Goal: Task Accomplishment & Management: Use online tool/utility

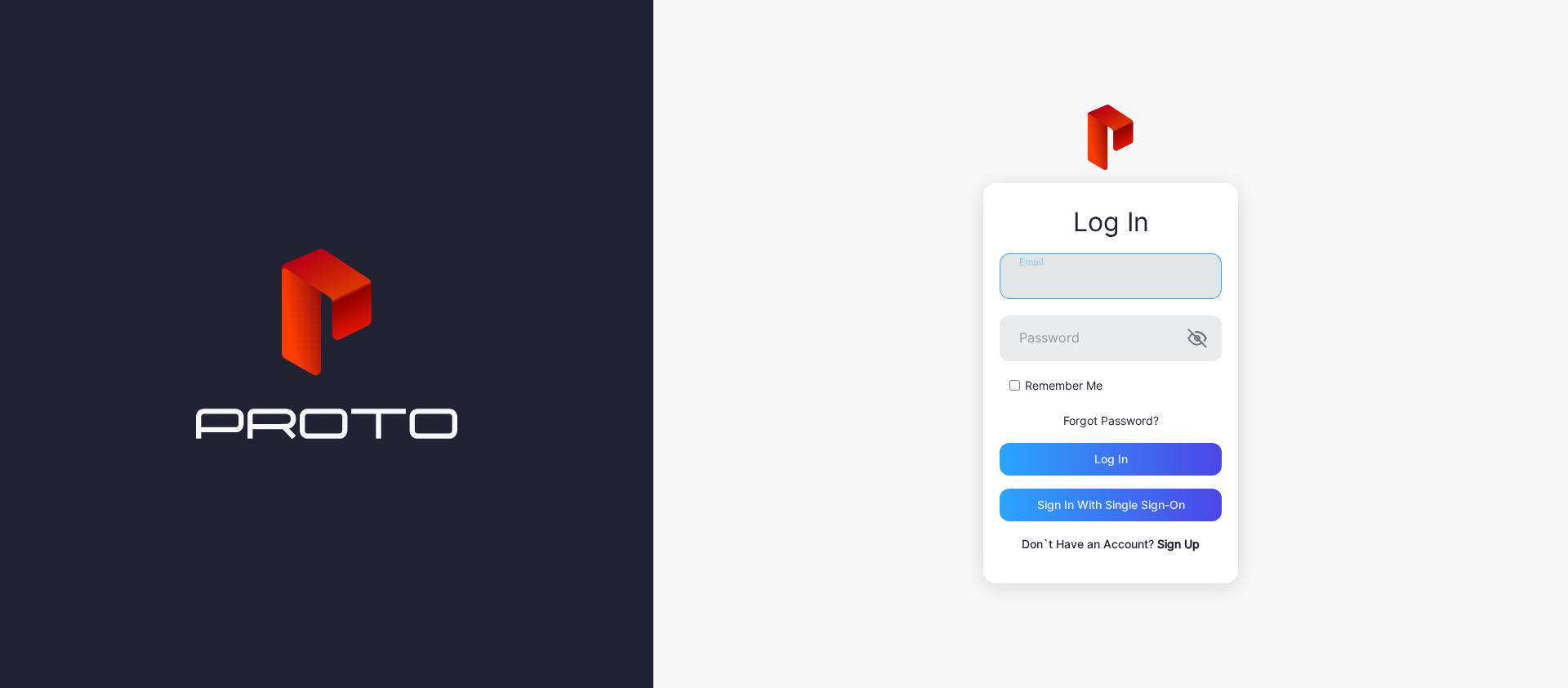
click at [1039, 280] on input "Email" at bounding box center [1110, 276] width 222 height 45
type input "**********"
click at [1000, 443] on button "Log in" at bounding box center [1110, 459] width 222 height 33
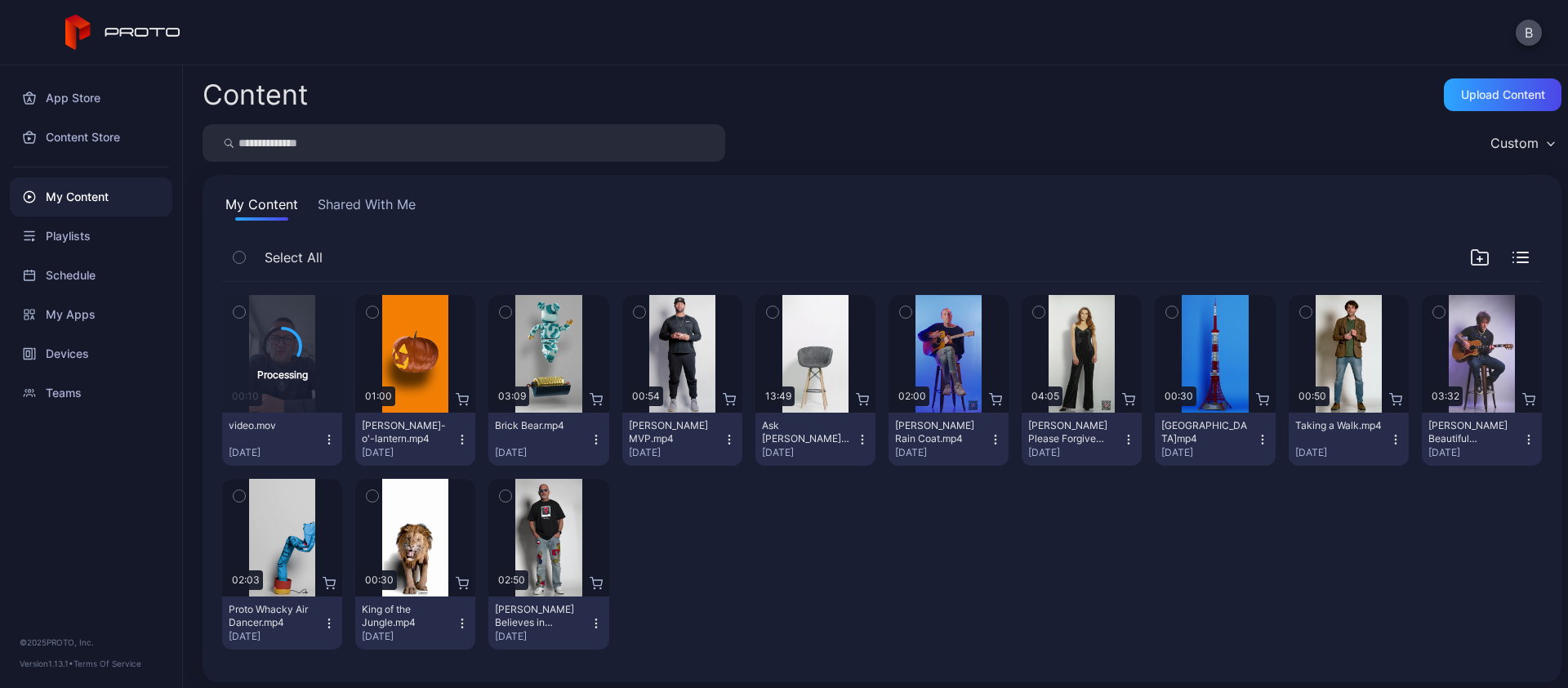
click at [323, 436] on icon "button" at bounding box center [329, 439] width 13 height 13
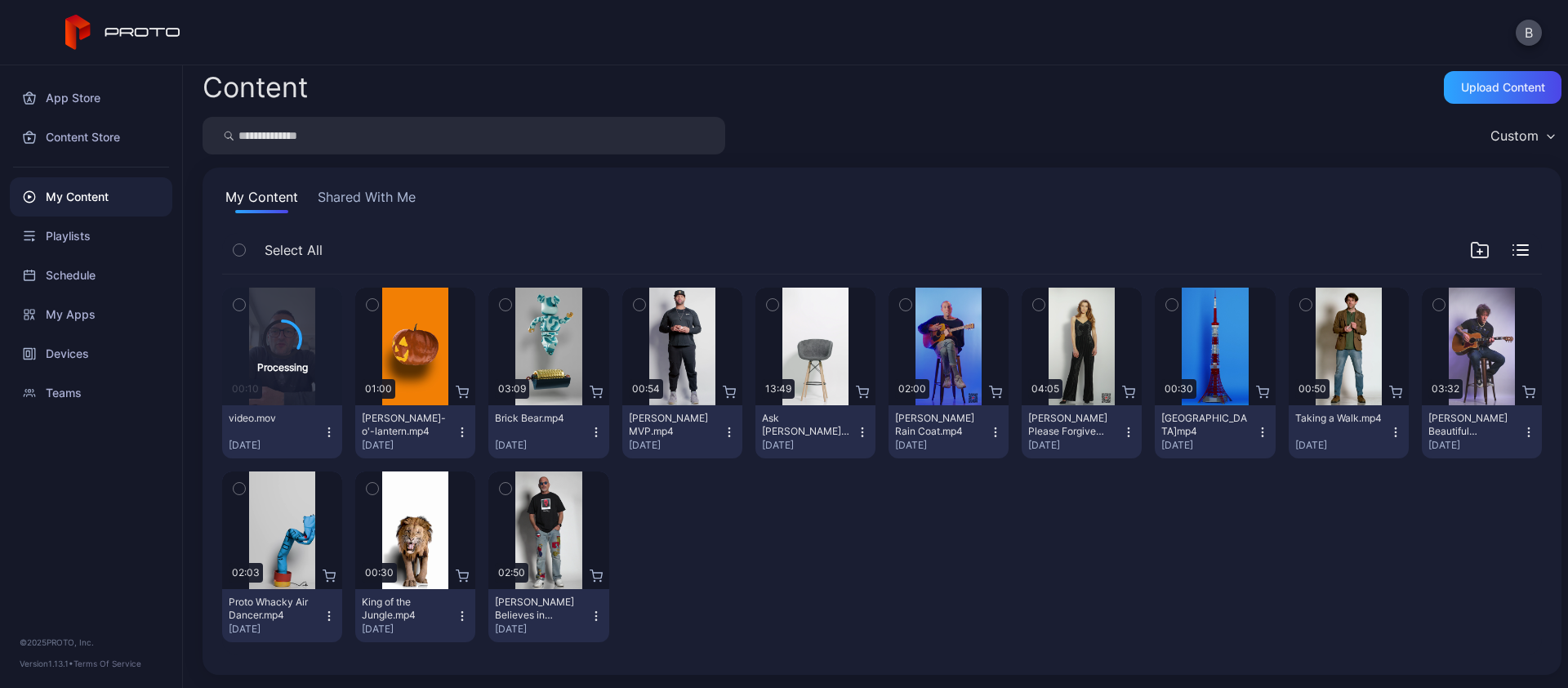
scroll to position [7, 0]
click at [589, 618] on div "Content Upload Content Custom My Content Shared With Me Select All Processing 0…" at bounding box center [874, 376] width 1384 height 623
click at [244, 304] on icon "button" at bounding box center [240, 305] width 12 height 18
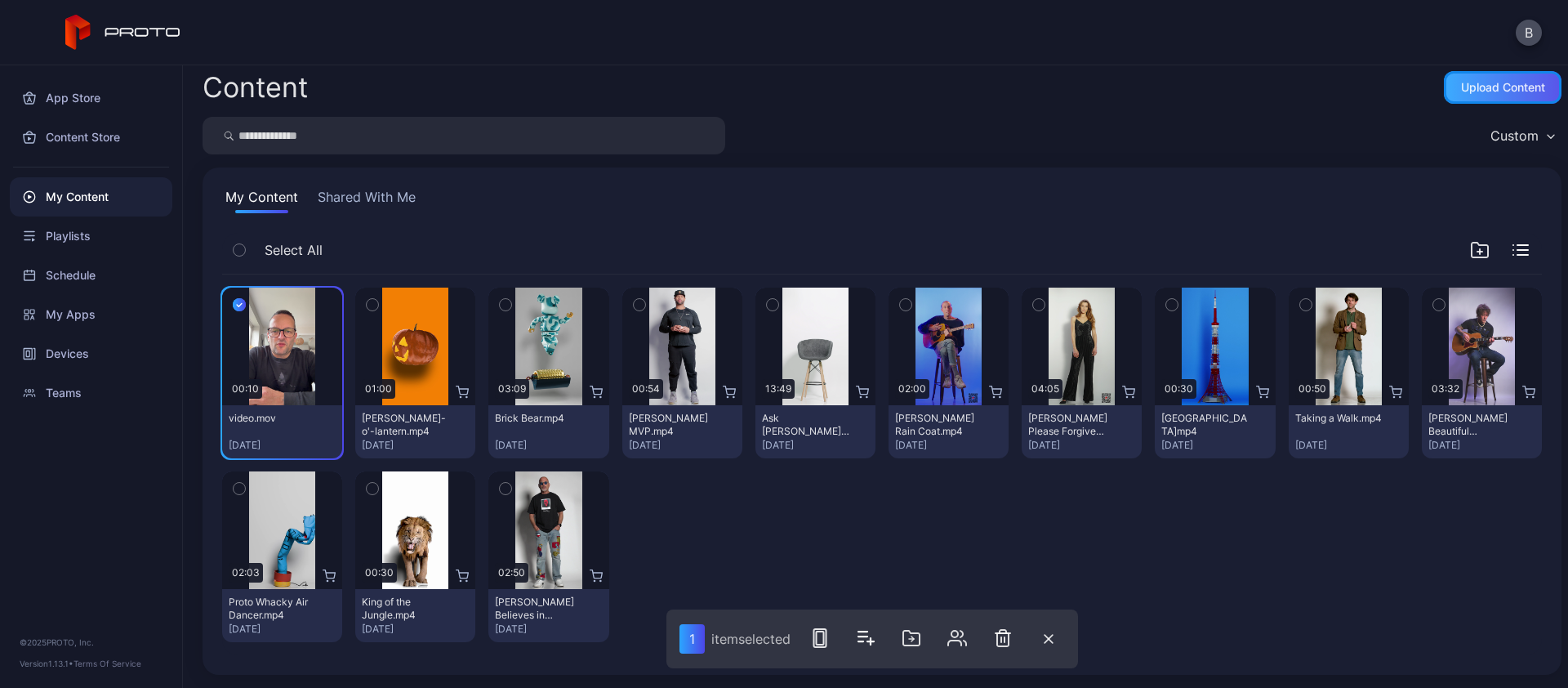
click at [1488, 82] on div "Upload Content" at bounding box center [1502, 87] width 84 height 13
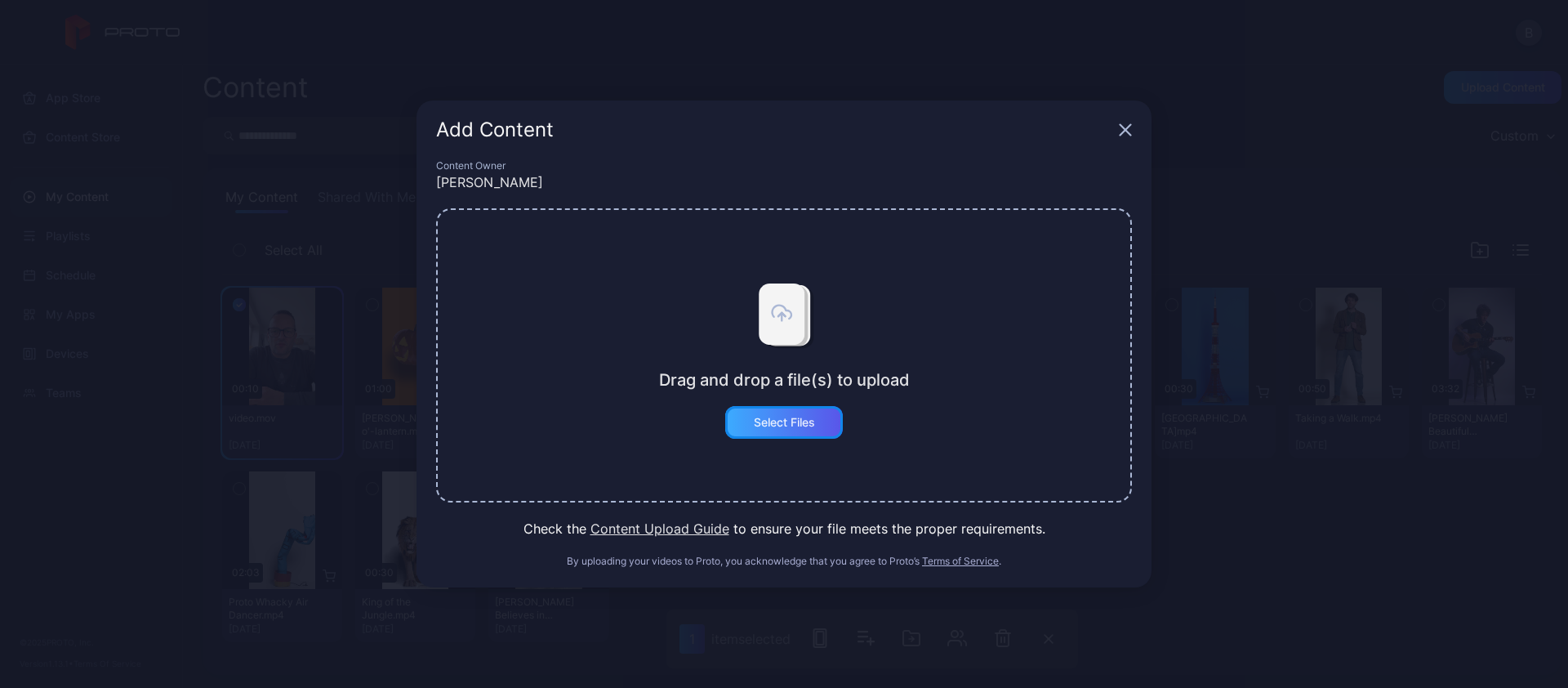
click at [784, 421] on div "Select Files" at bounding box center [784, 421] width 61 height 13
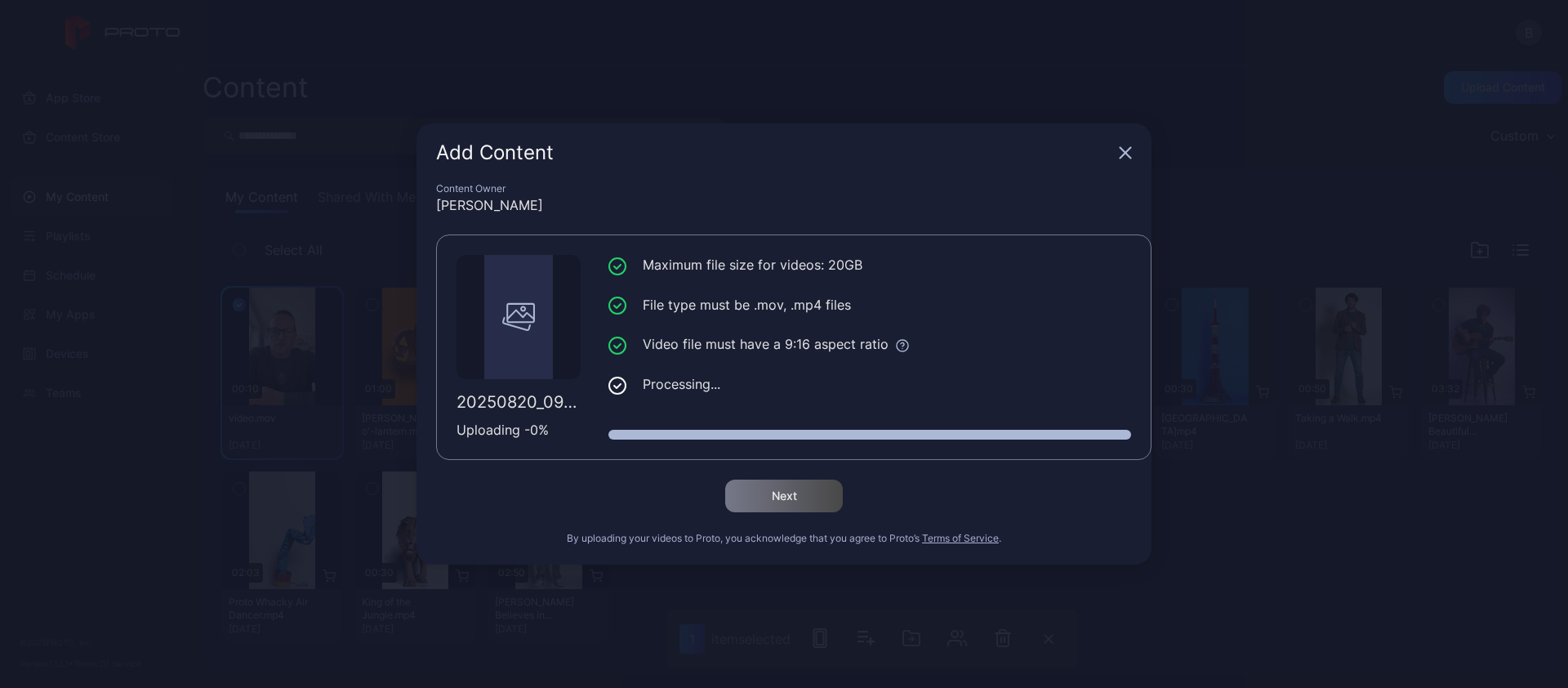
click at [1117, 155] on div "Add Content" at bounding box center [784, 153] width 735 height 59
click at [1125, 157] on icon "button" at bounding box center [1125, 152] width 13 height 13
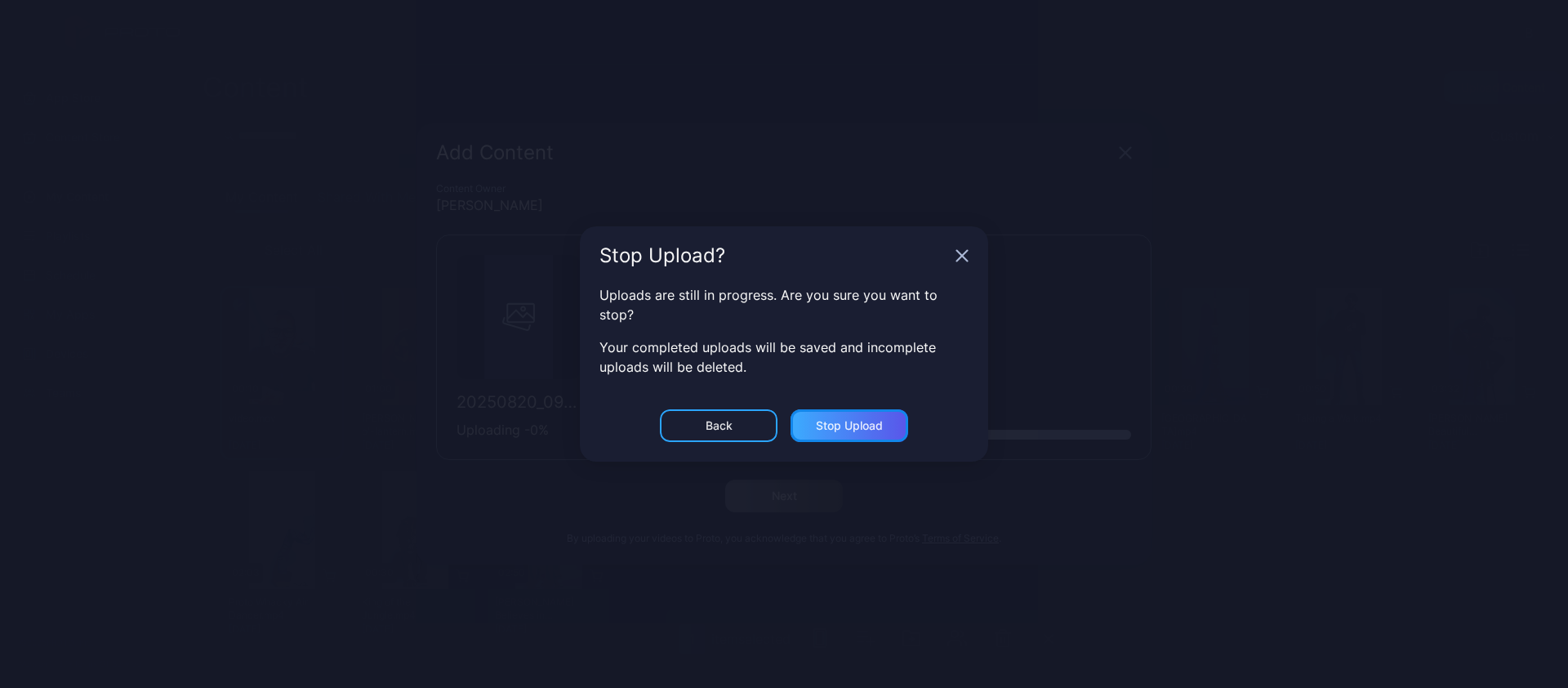
click at [864, 423] on div "Stop Upload" at bounding box center [850, 425] width 67 height 13
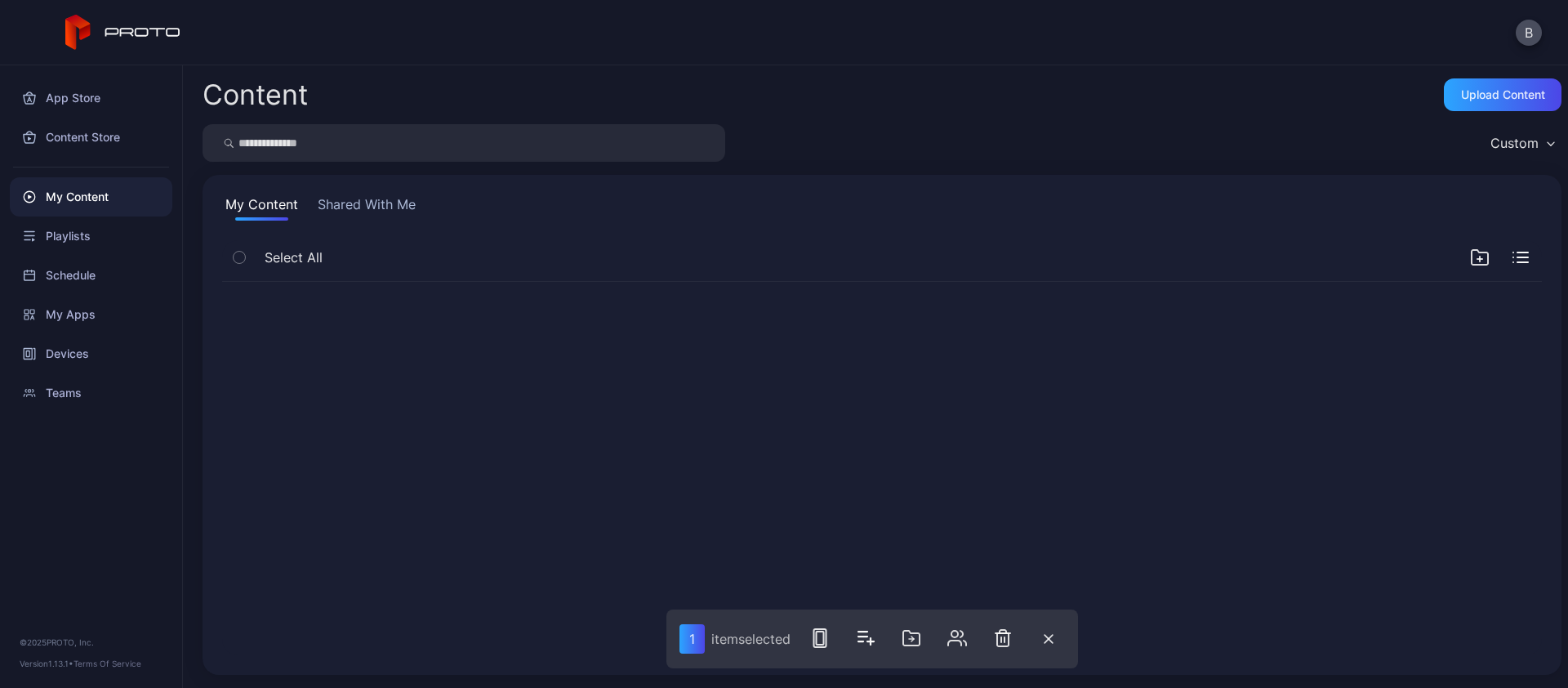
scroll to position [0, 0]
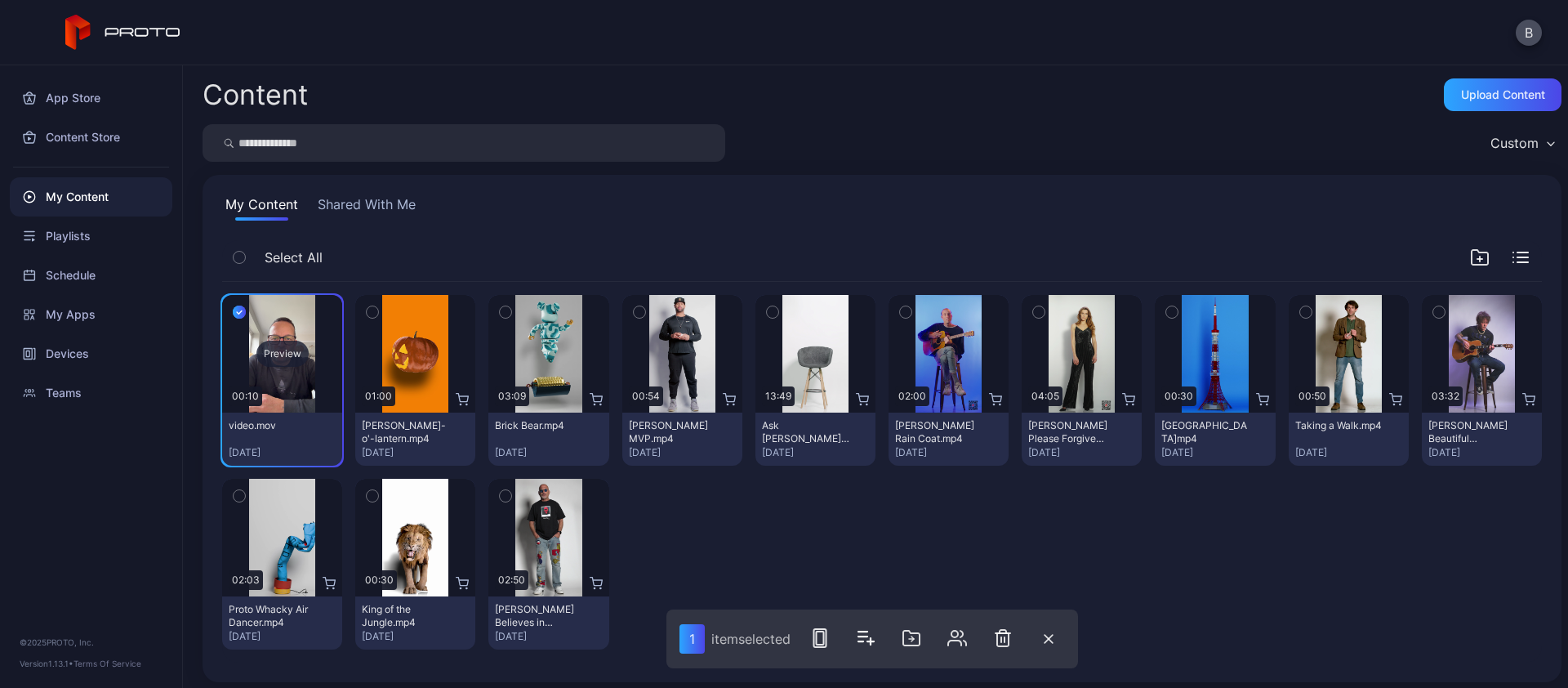
click at [281, 359] on div "Preview" at bounding box center [282, 353] width 52 height 26
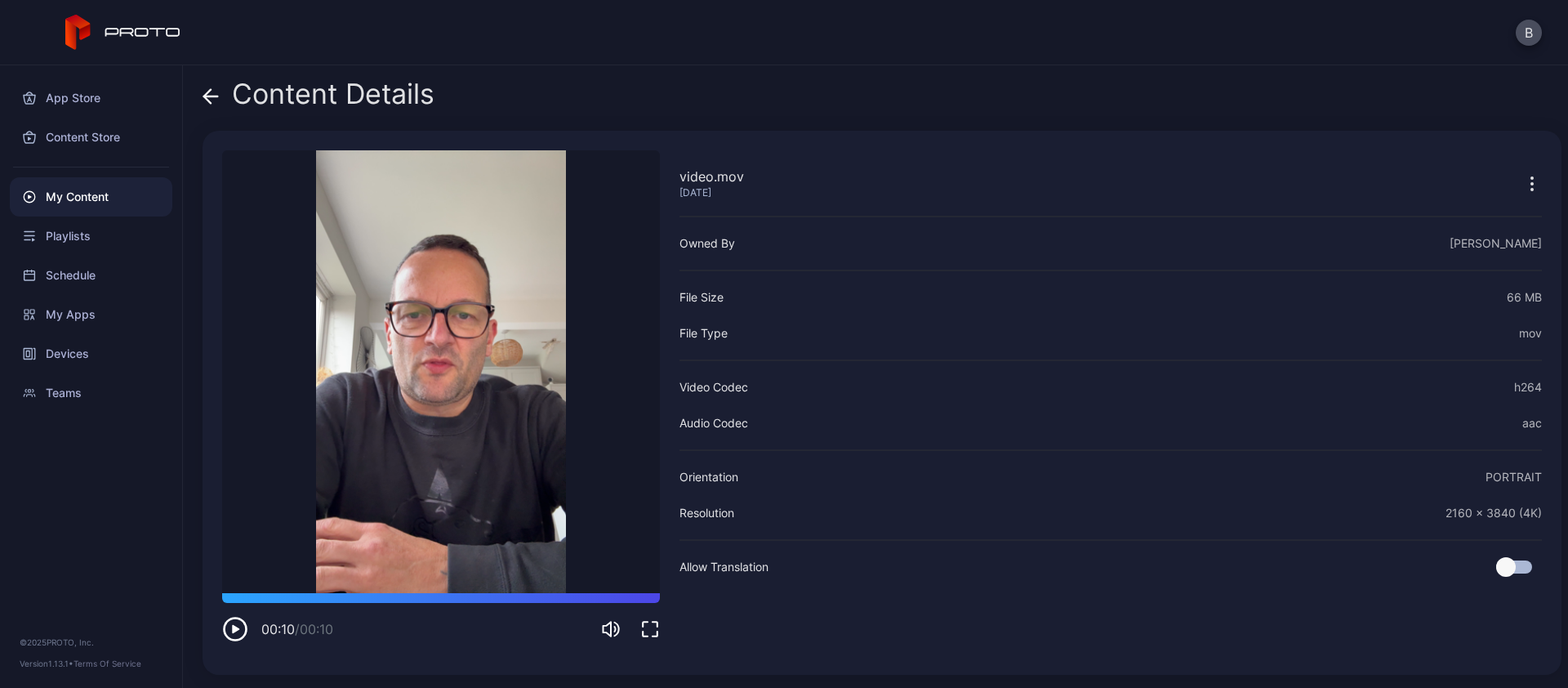
click at [1522, 180] on icon "button" at bounding box center [1531, 184] width 20 height 20
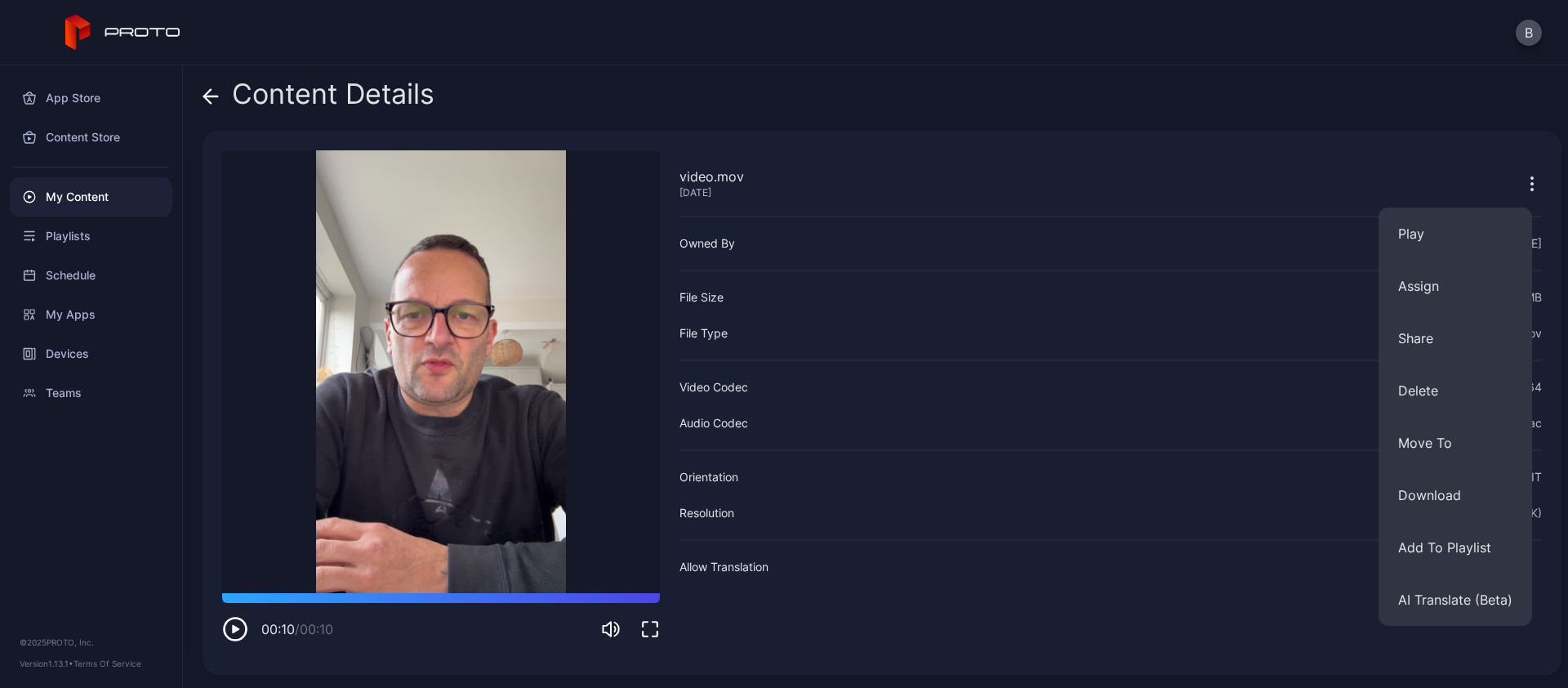
click at [756, 633] on div "video.mov [DATE] Owned By [PERSON_NAME] File Size 66 MB File Type mov Video Cod…" at bounding box center [1110, 402] width 862 height 504
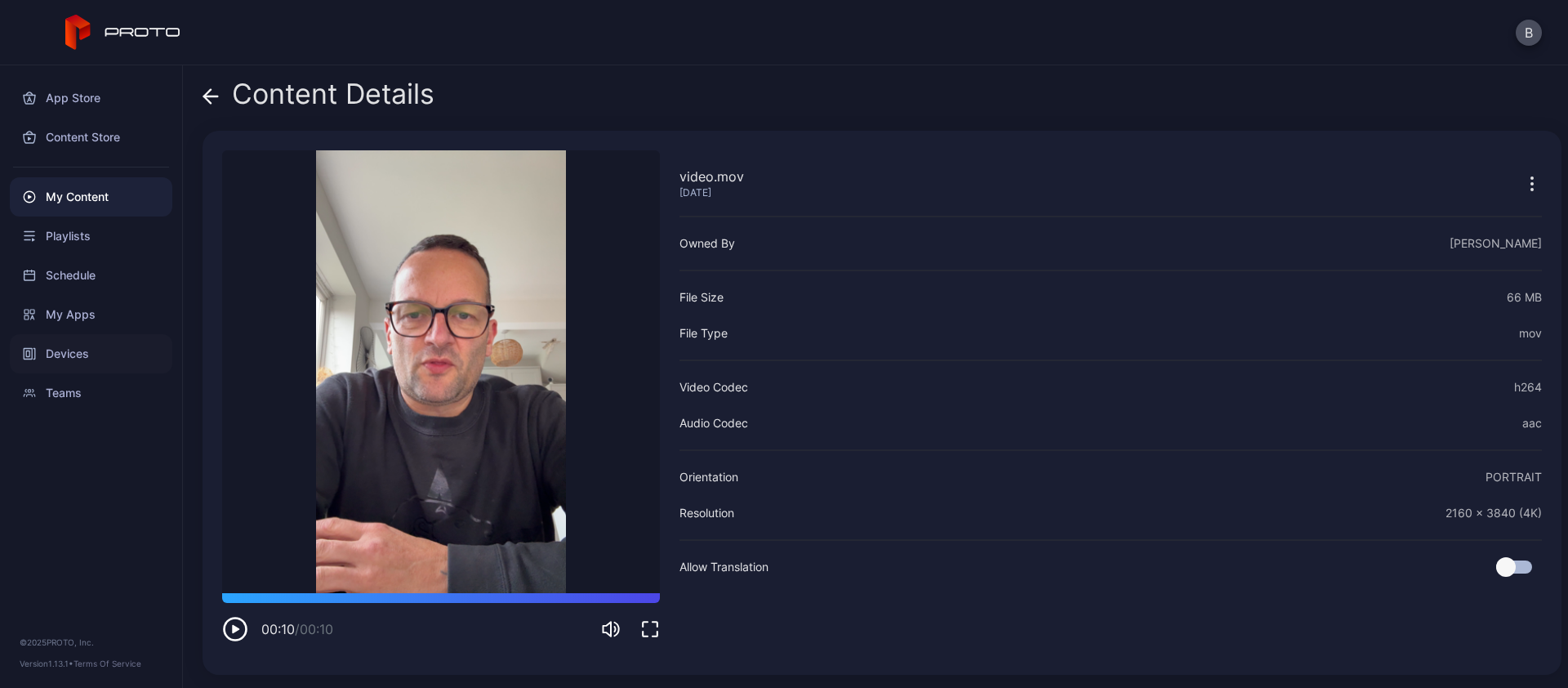
click at [82, 353] on div "Devices" at bounding box center [91, 353] width 163 height 39
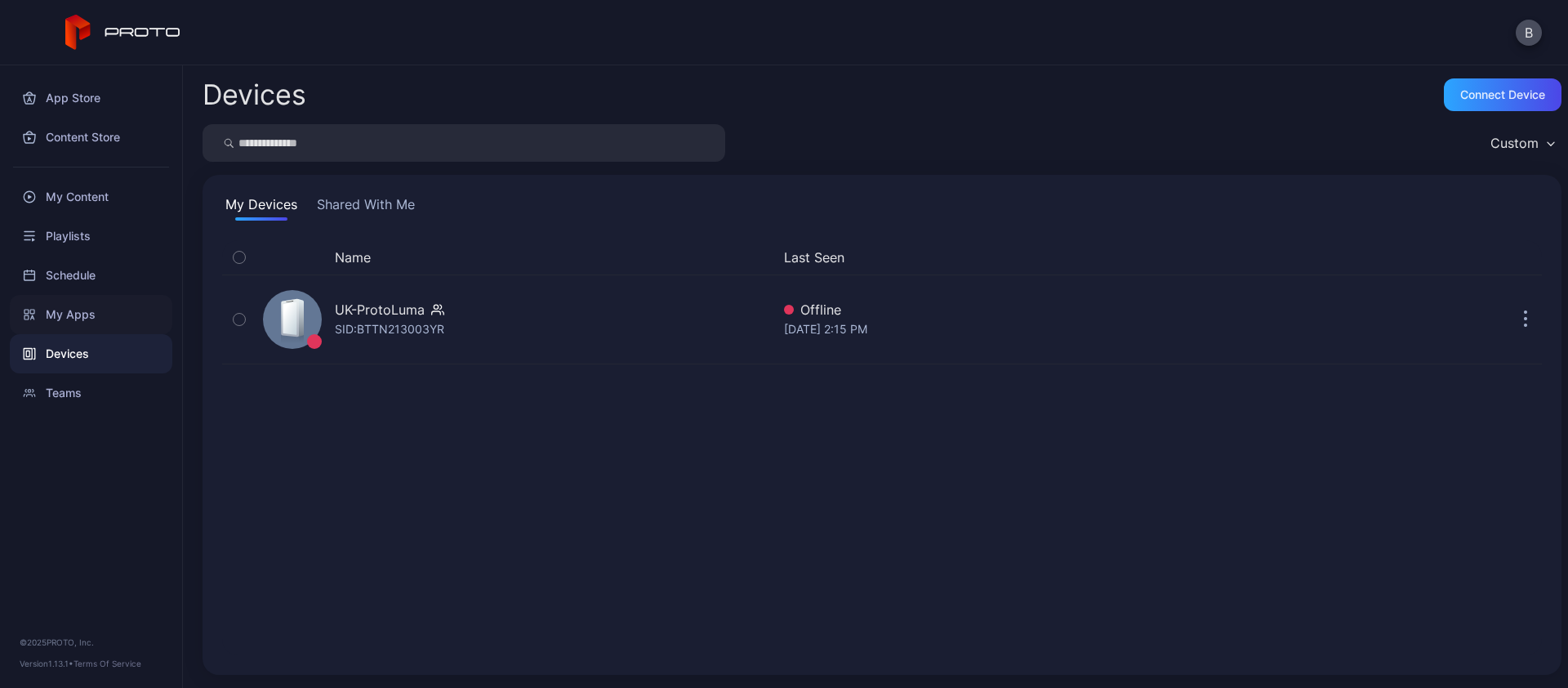
click at [77, 313] on div "My Apps" at bounding box center [91, 315] width 163 height 39
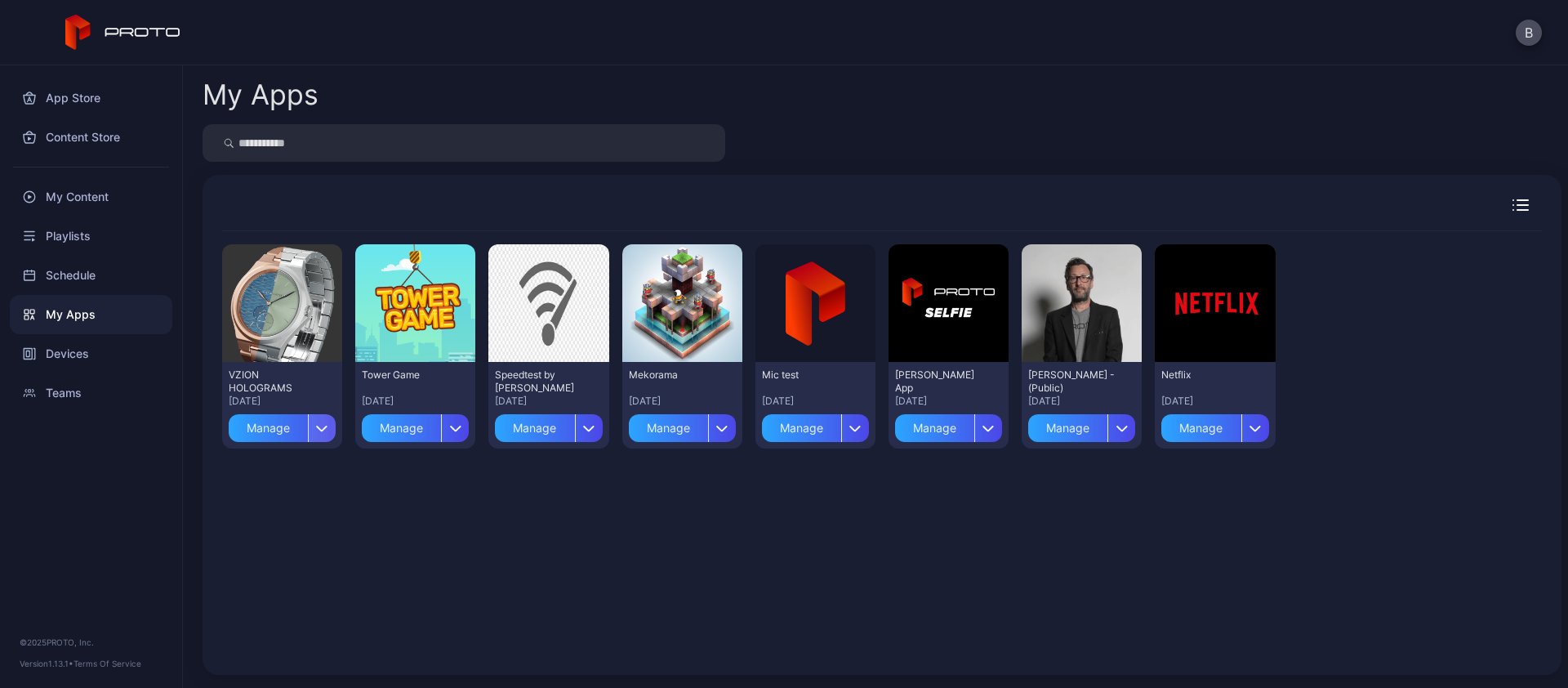
click at [319, 427] on icon "button" at bounding box center [322, 427] width 12 height 7
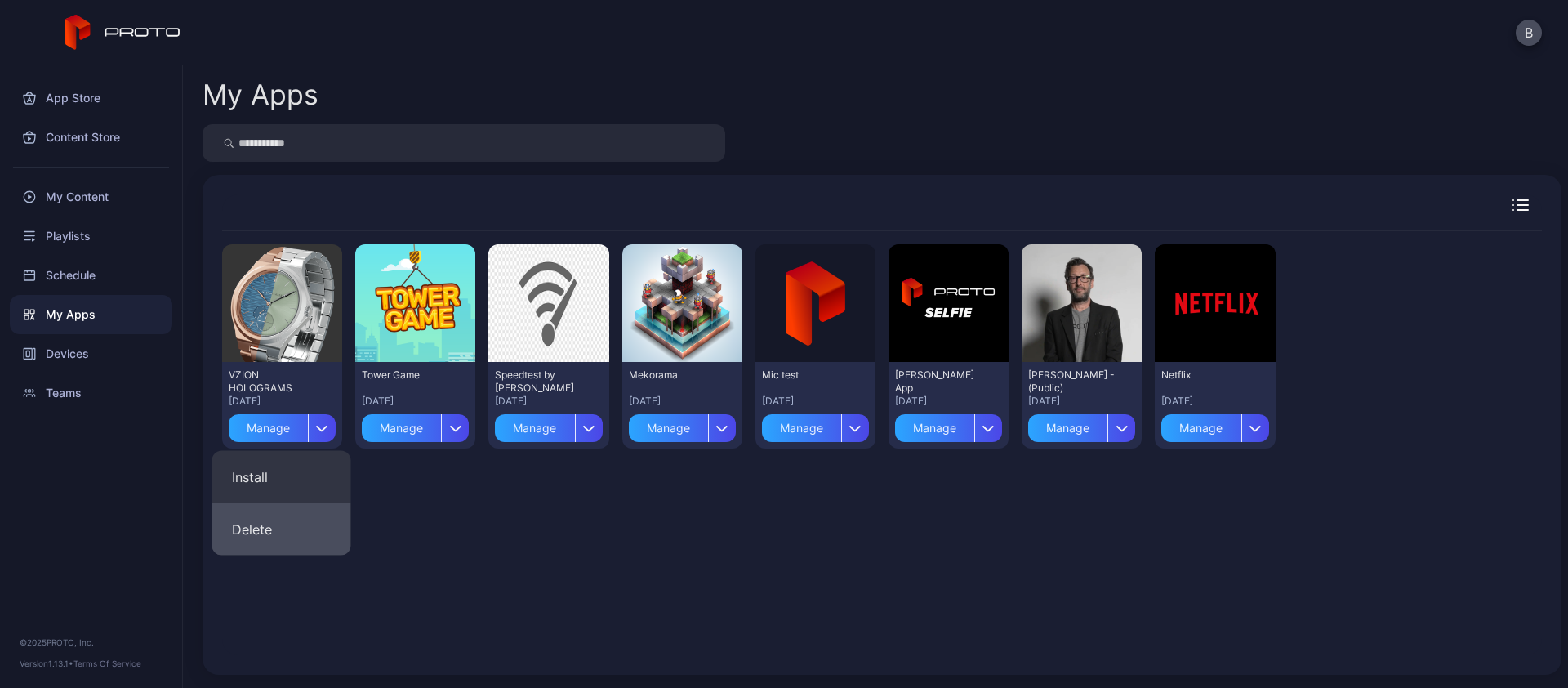
click at [253, 534] on button "Delete" at bounding box center [281, 529] width 139 height 52
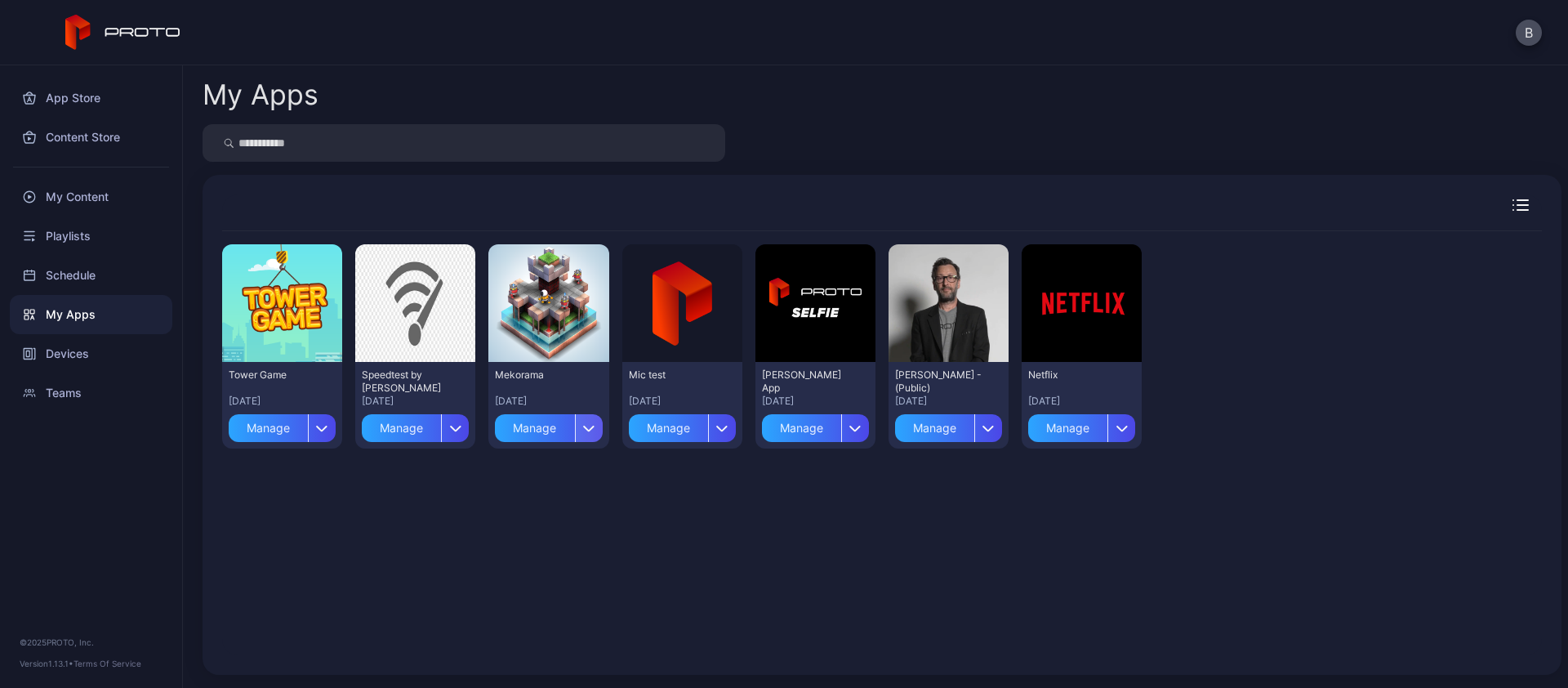
click at [584, 425] on icon "button" at bounding box center [589, 427] width 12 height 7
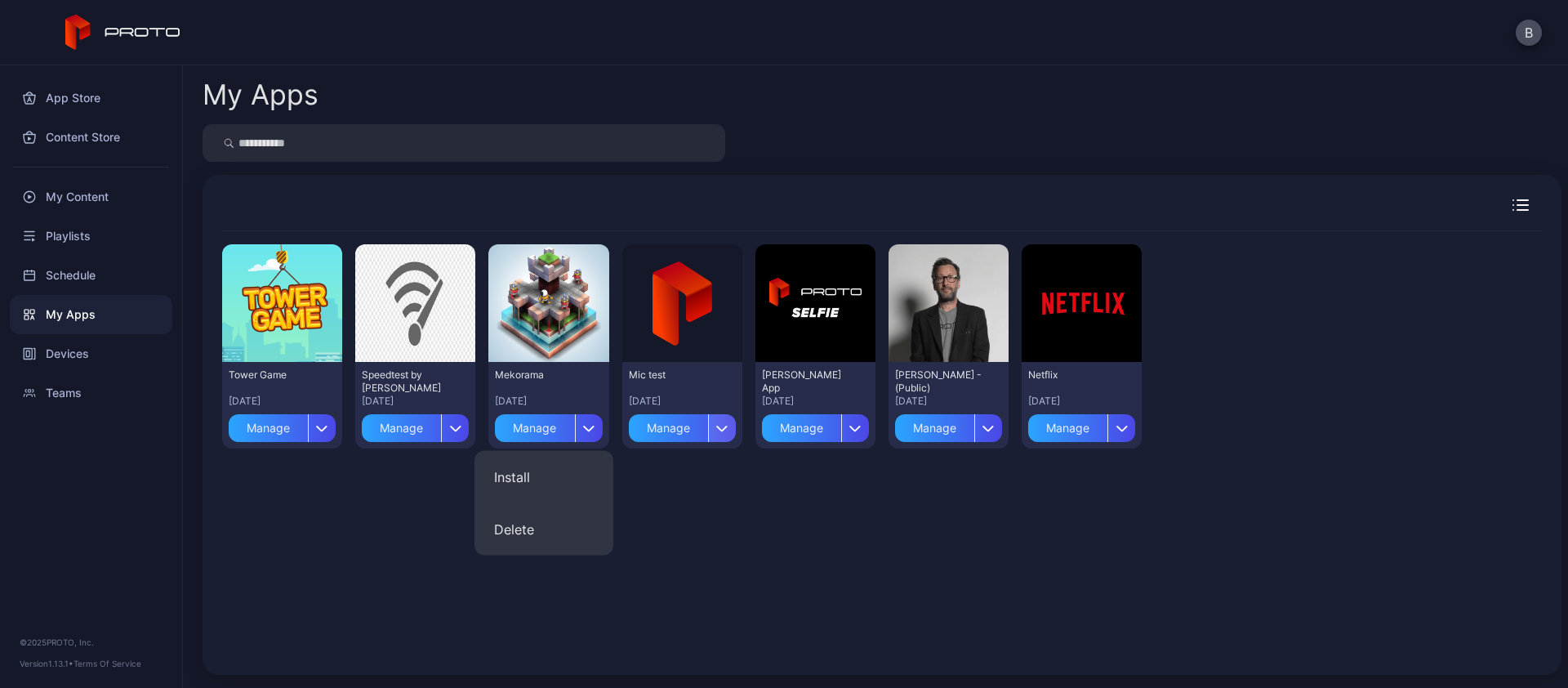
click at [716, 427] on icon "button" at bounding box center [722, 427] width 12 height 7
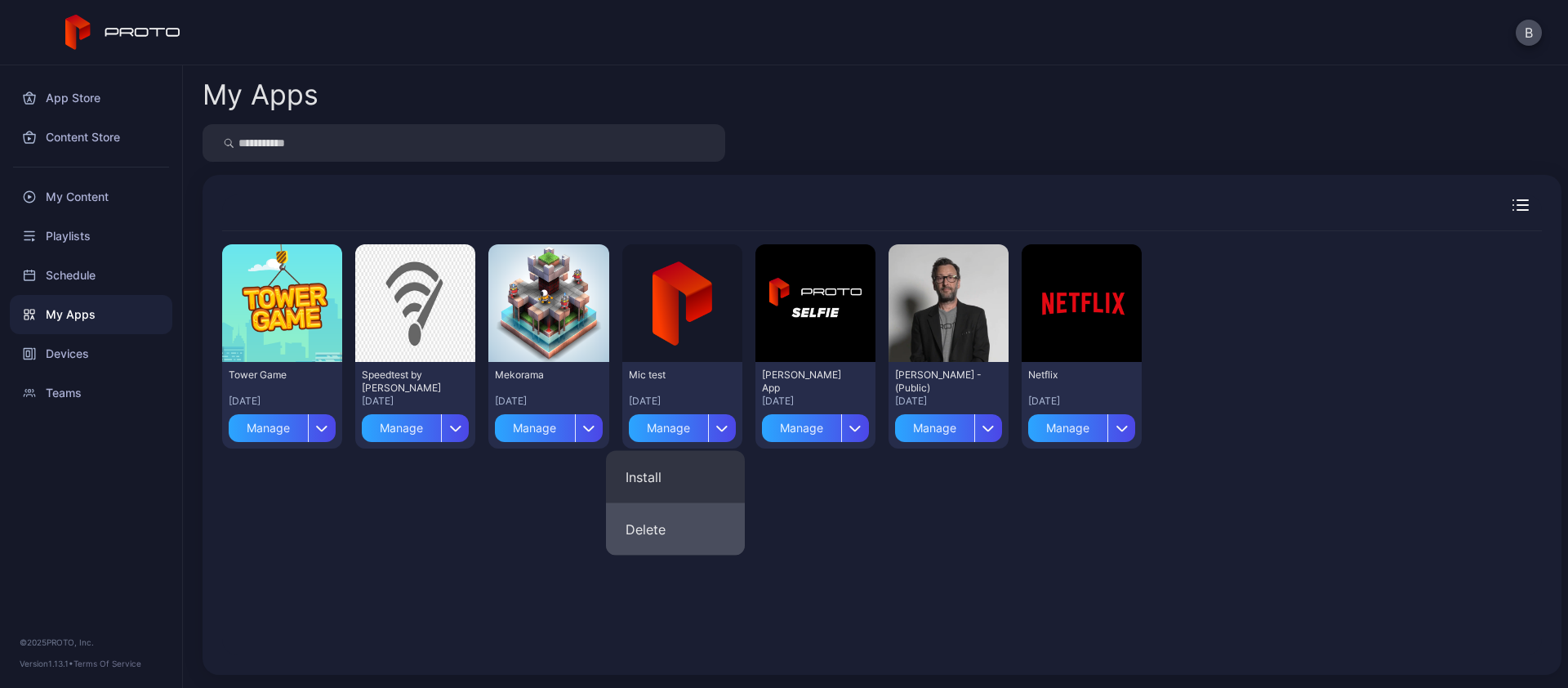
click at [665, 533] on button "Delete" at bounding box center [675, 529] width 139 height 52
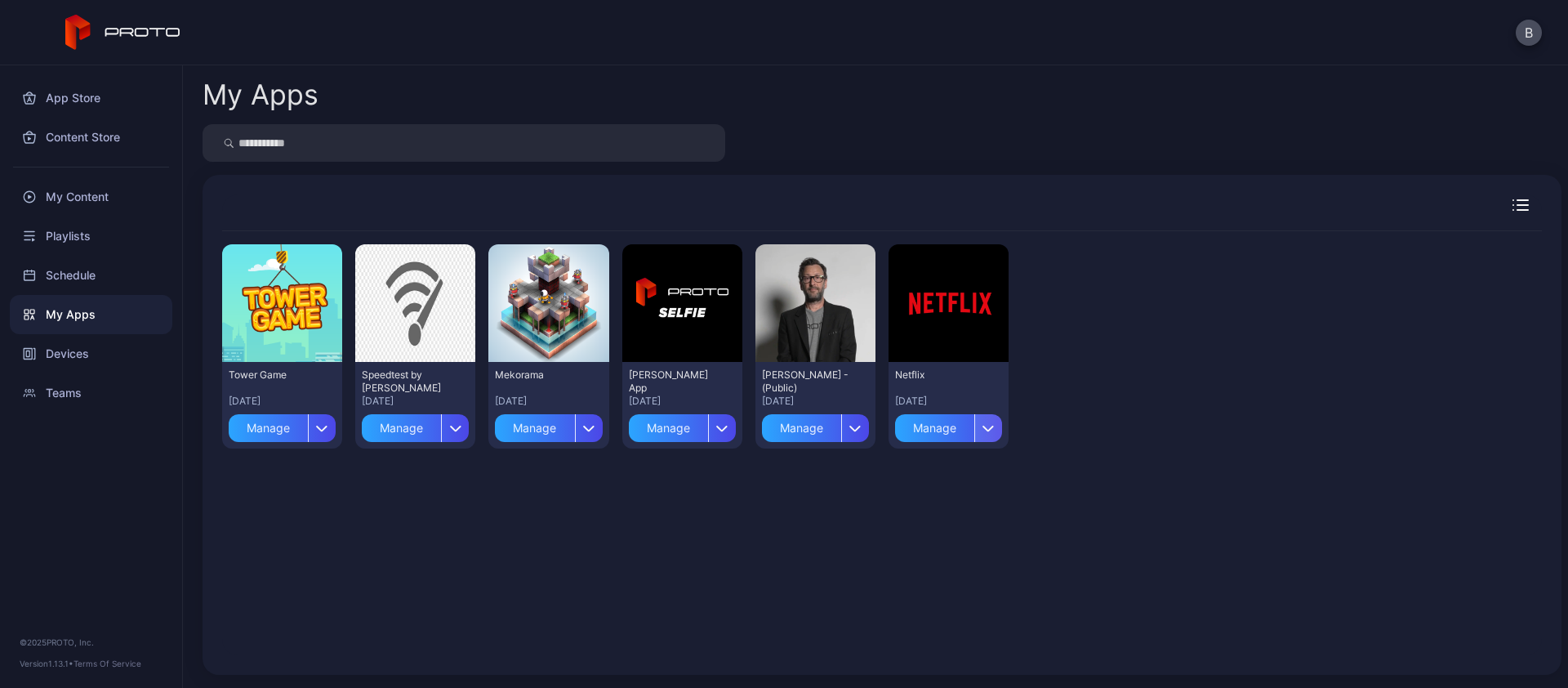
click at [974, 423] on div "button" at bounding box center [988, 428] width 28 height 28
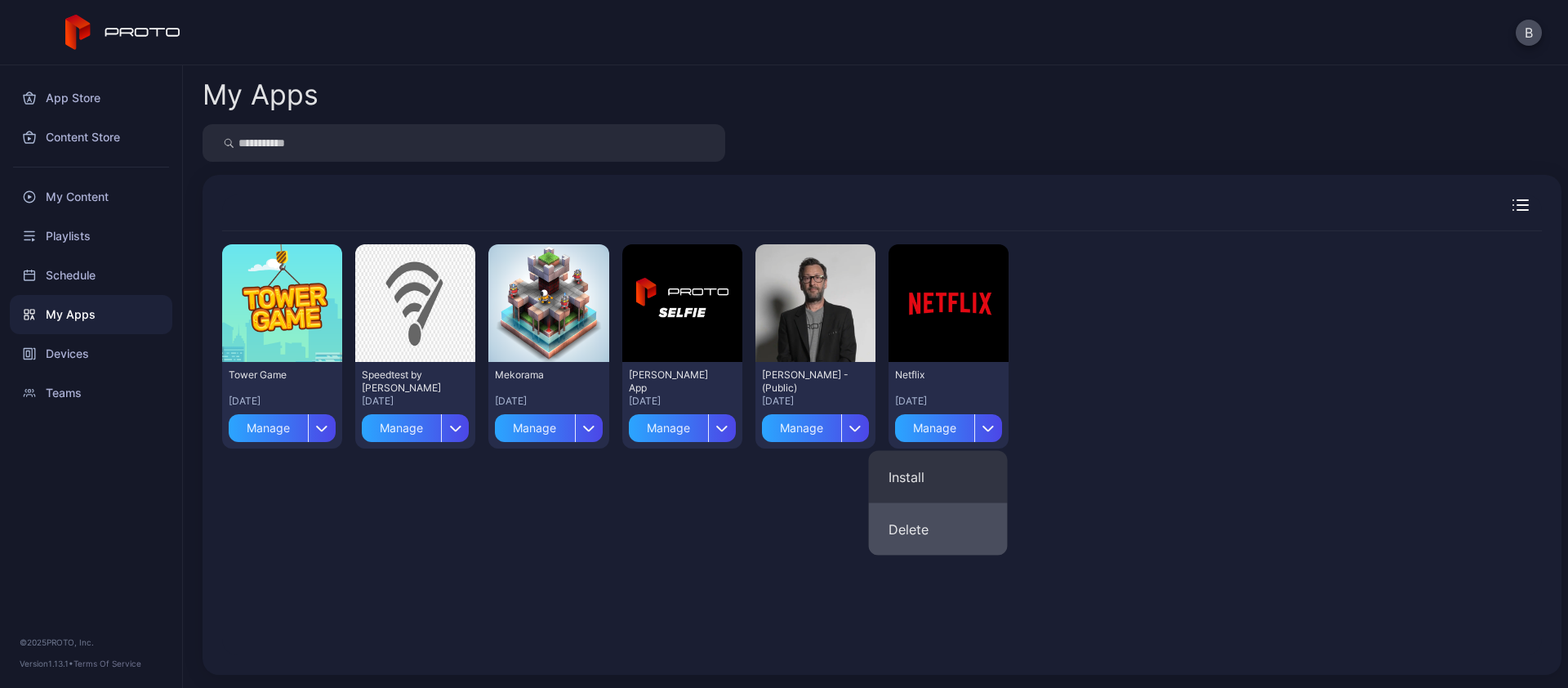
click at [928, 533] on button "Delete" at bounding box center [937, 529] width 139 height 52
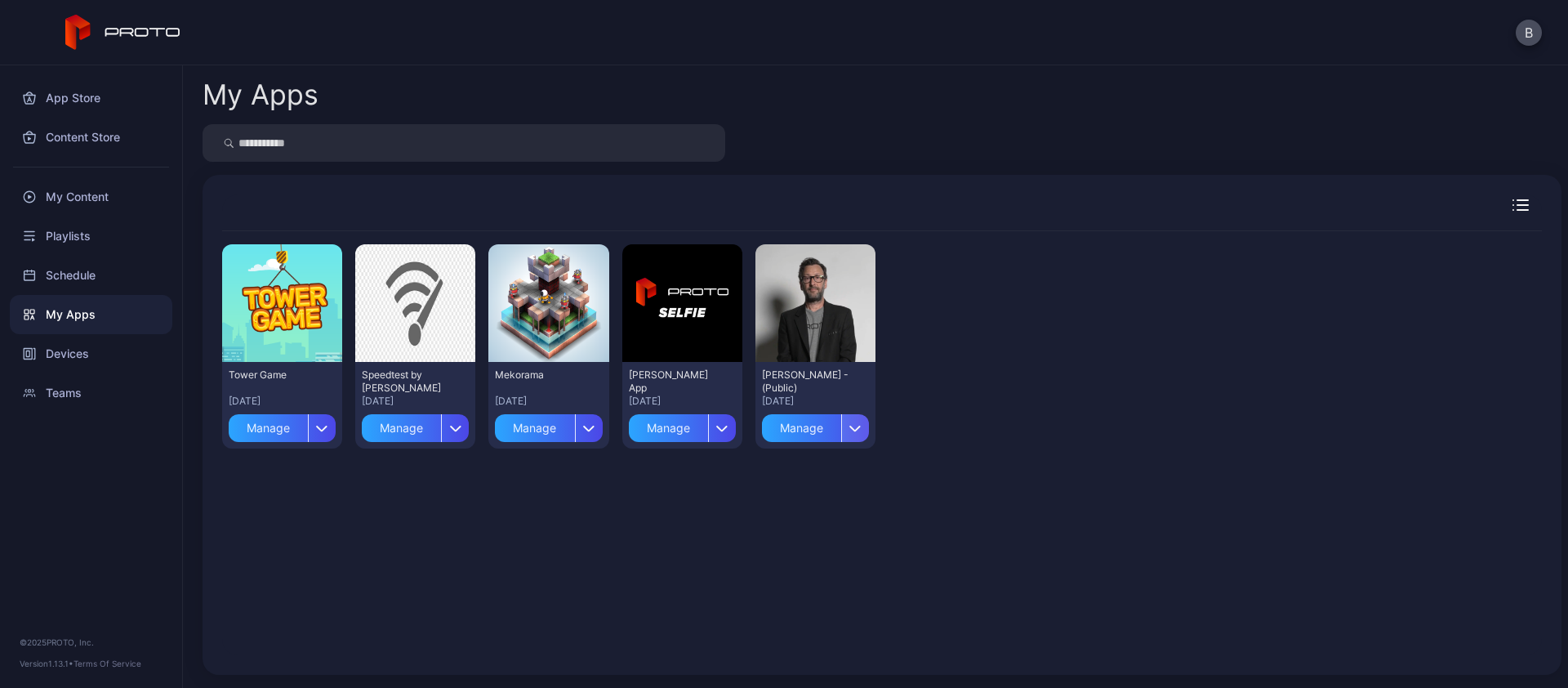
click at [850, 428] on icon "button" at bounding box center [856, 427] width 12 height 7
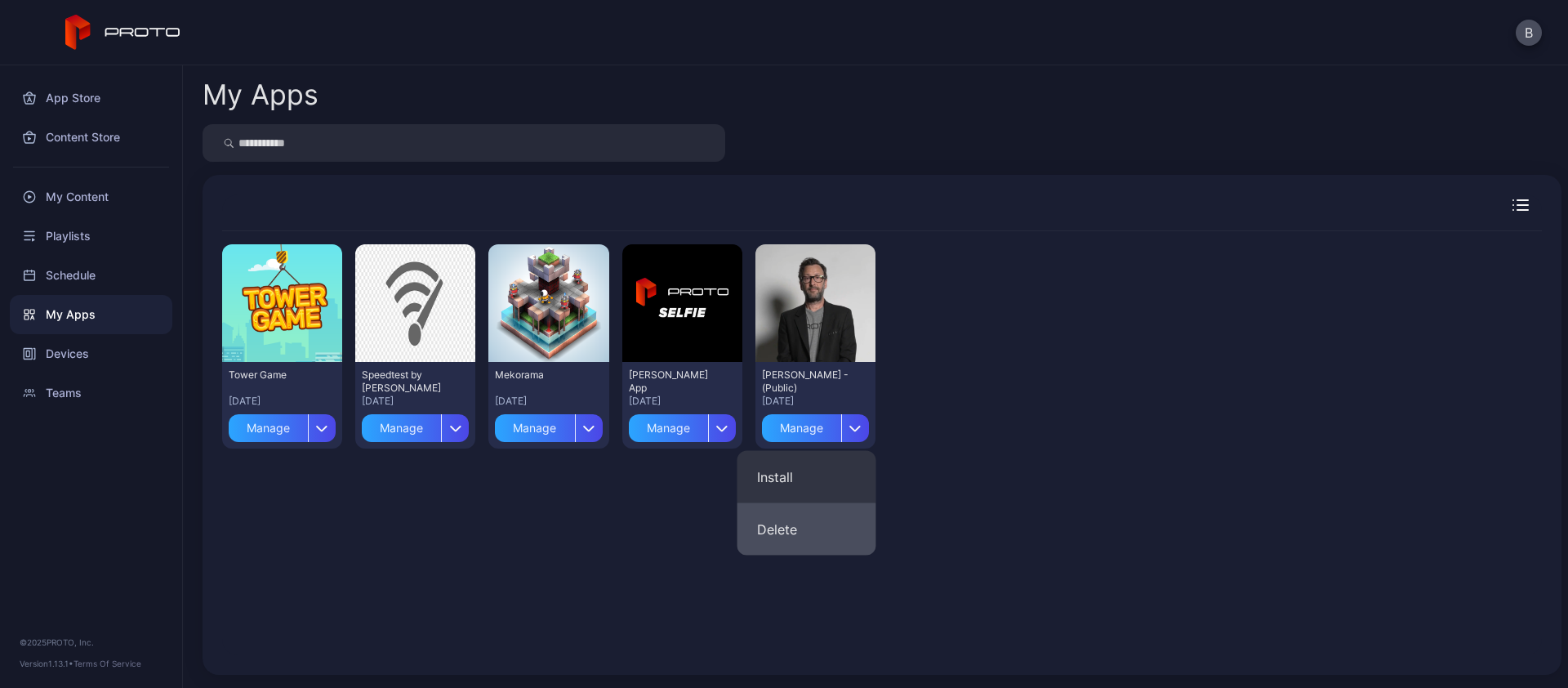
click at [779, 525] on button "Delete" at bounding box center [806, 529] width 139 height 52
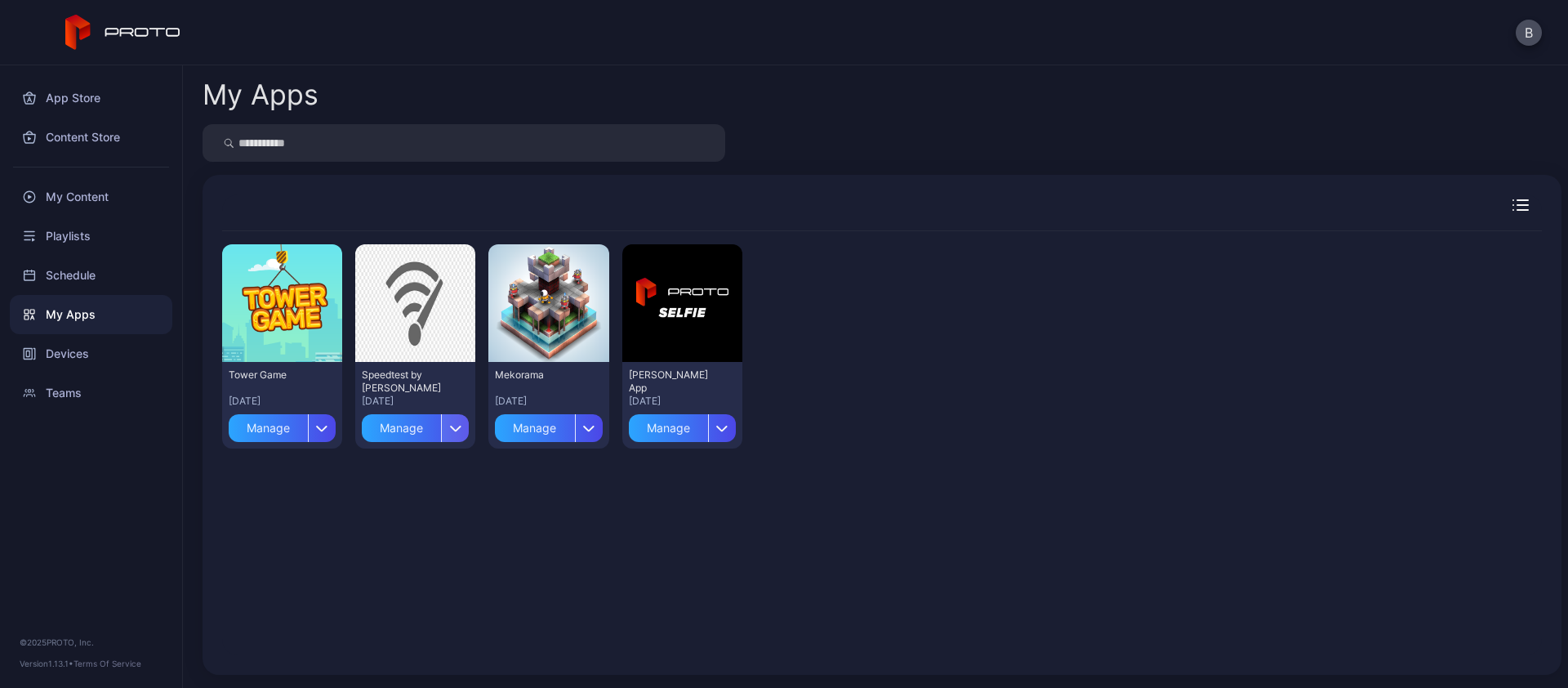
click at [454, 427] on icon "button" at bounding box center [456, 428] width 10 height 5
click at [319, 424] on icon "button" at bounding box center [322, 427] width 12 height 7
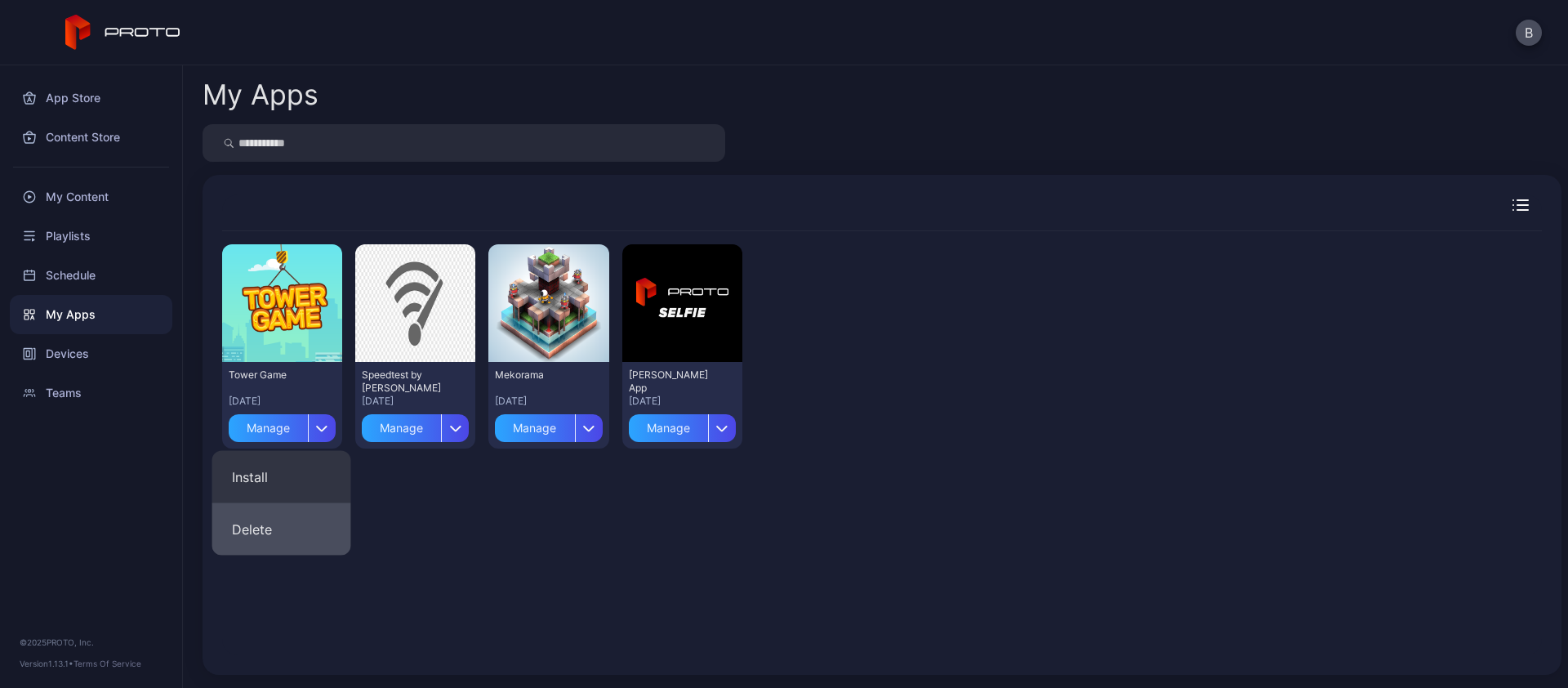
drag, startPoint x: 272, startPoint y: 526, endPoint x: 279, endPoint y: 532, distance: 9.2
click at [272, 527] on button "Delete" at bounding box center [281, 529] width 139 height 52
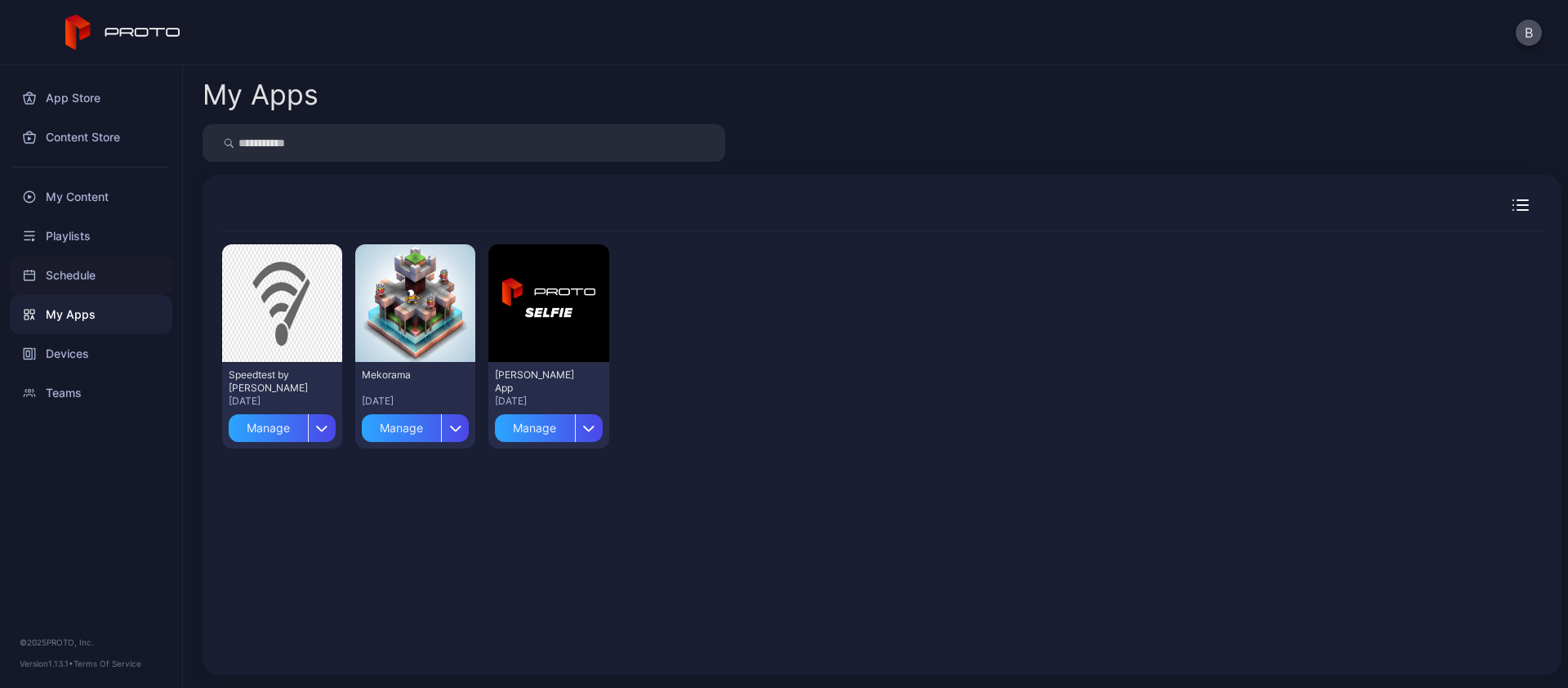
click at [69, 277] on div "Schedule" at bounding box center [91, 275] width 163 height 39
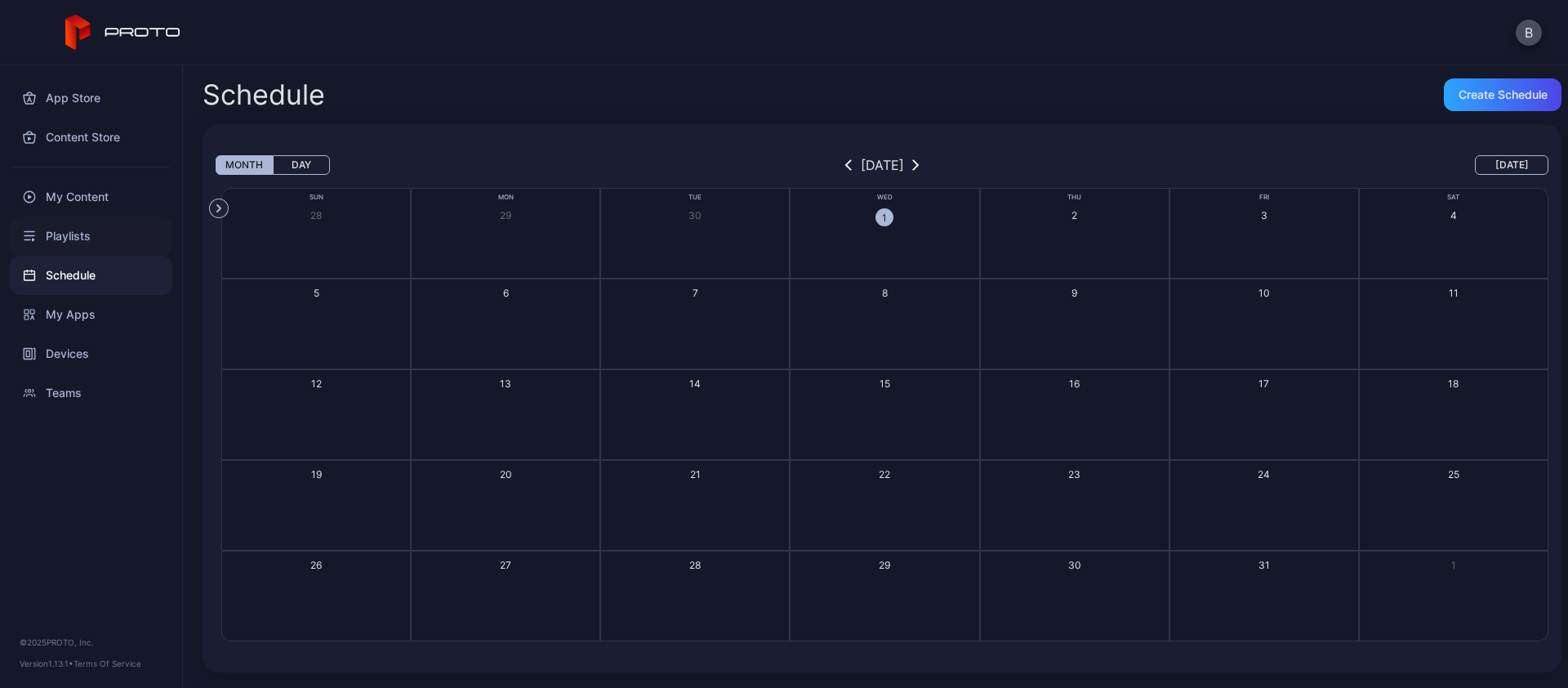
click at [79, 232] on div "Playlists" at bounding box center [91, 236] width 163 height 39
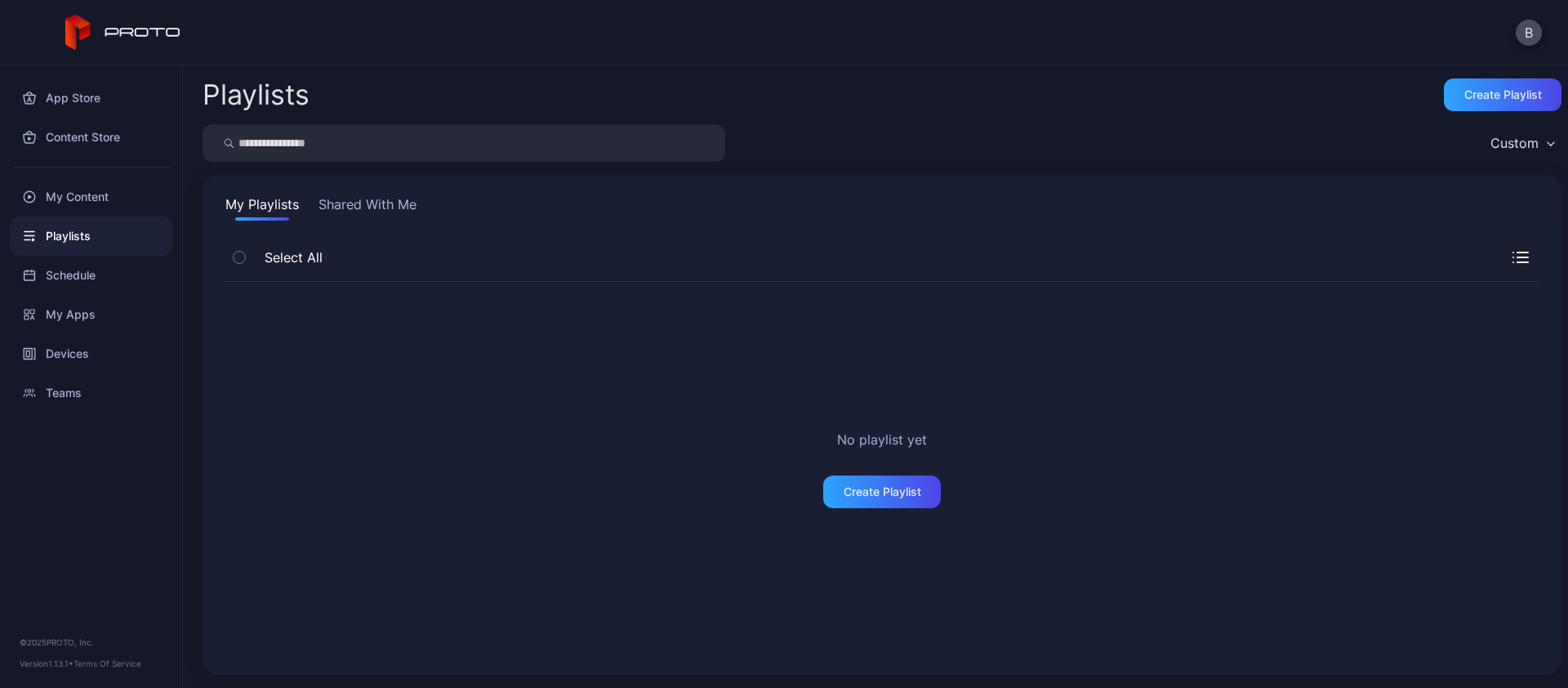
click at [352, 206] on button "Shared With Me" at bounding box center [367, 207] width 105 height 26
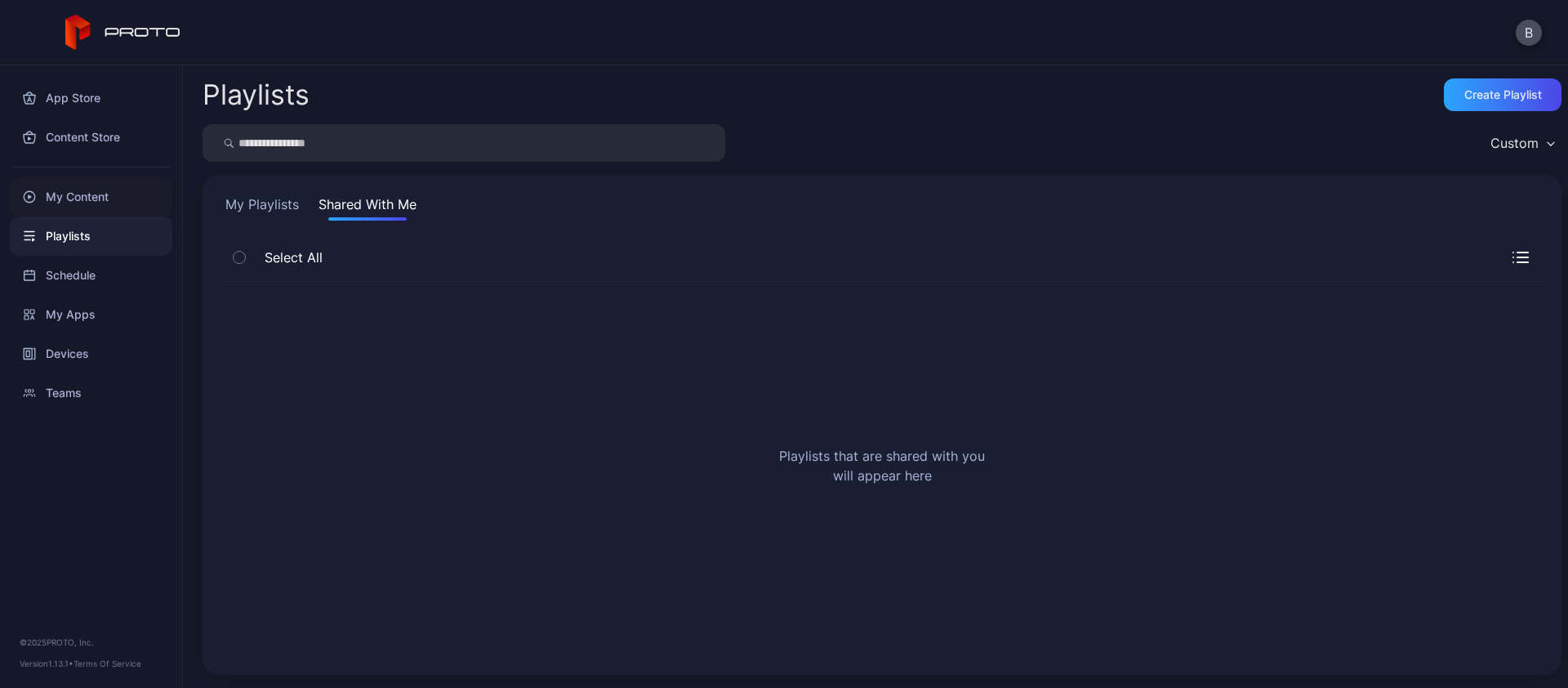
click at [70, 196] on div "My Content" at bounding box center [91, 197] width 163 height 39
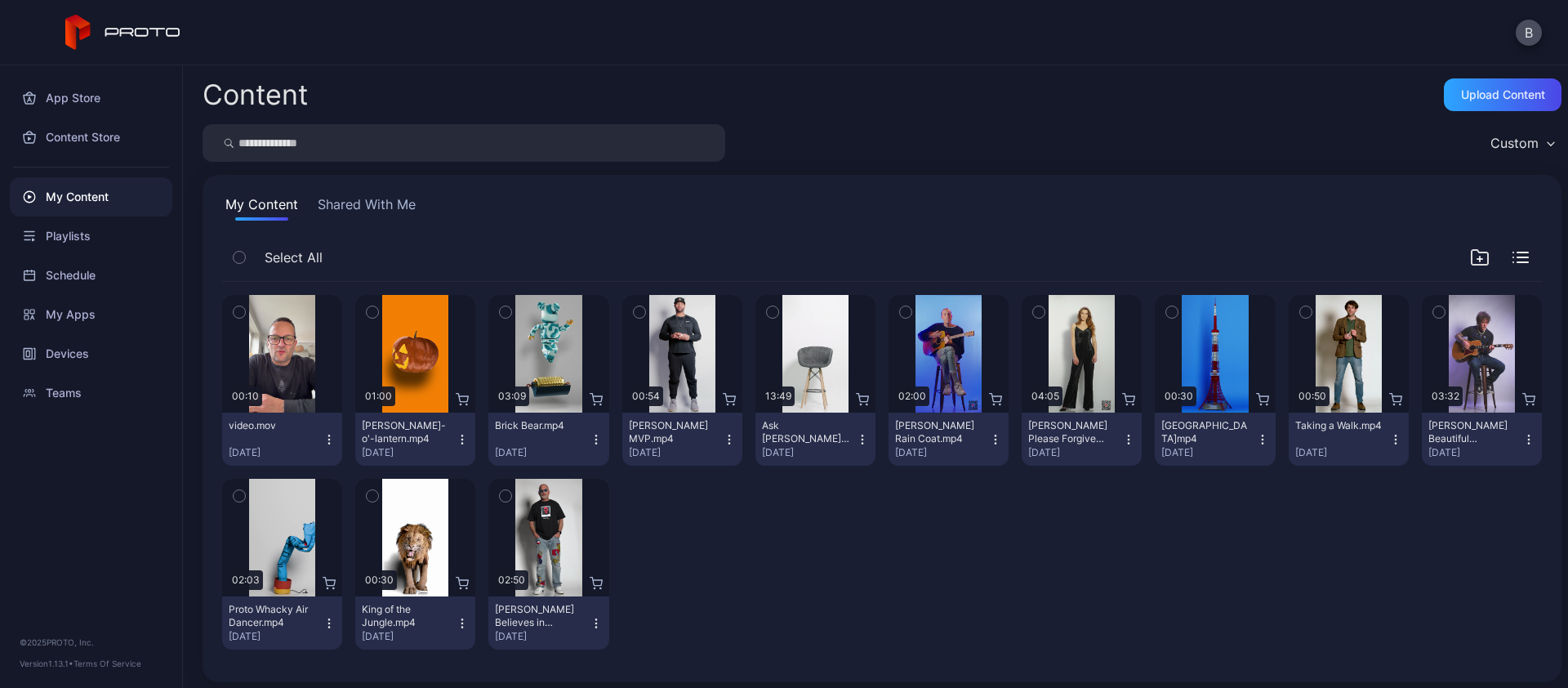
click at [386, 203] on button "Shared With Me" at bounding box center [367, 207] width 105 height 26
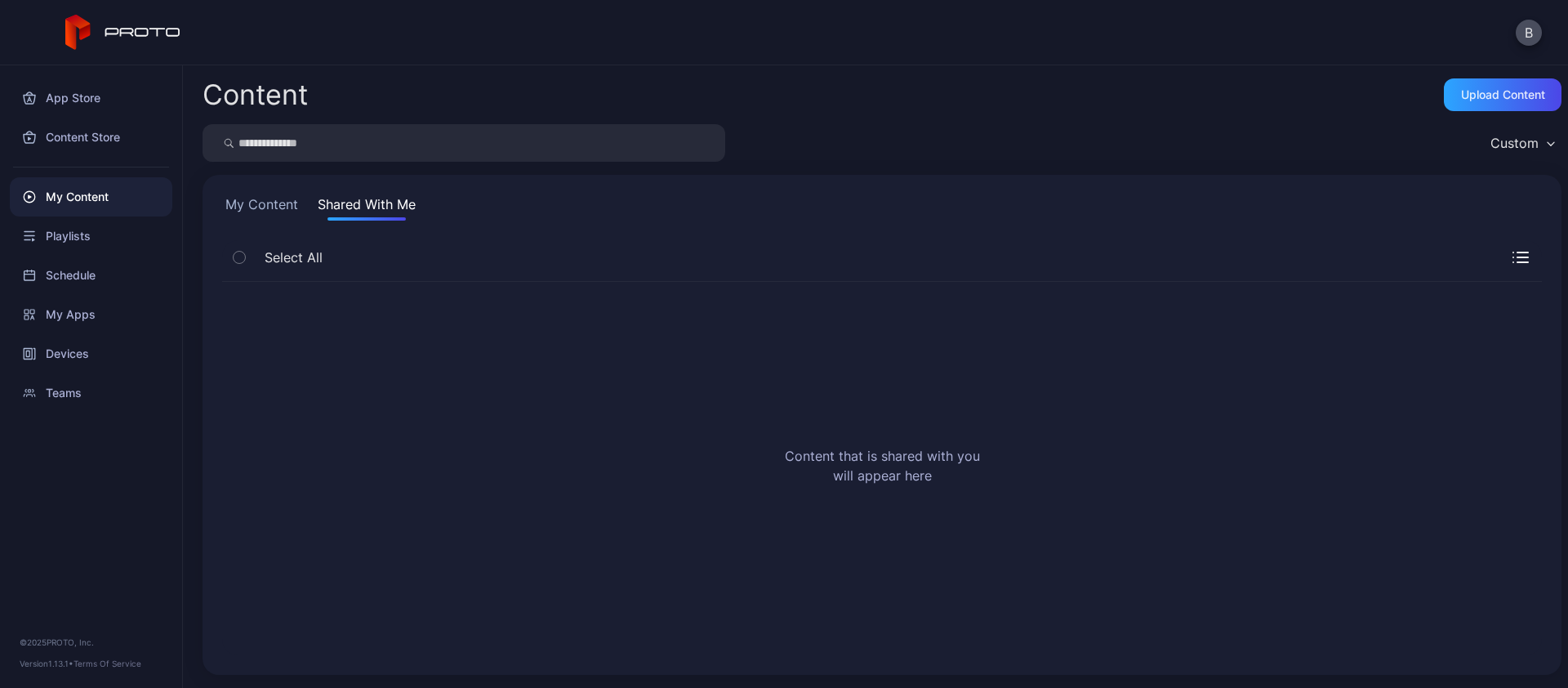
click at [264, 204] on button "My Content" at bounding box center [261, 207] width 79 height 26
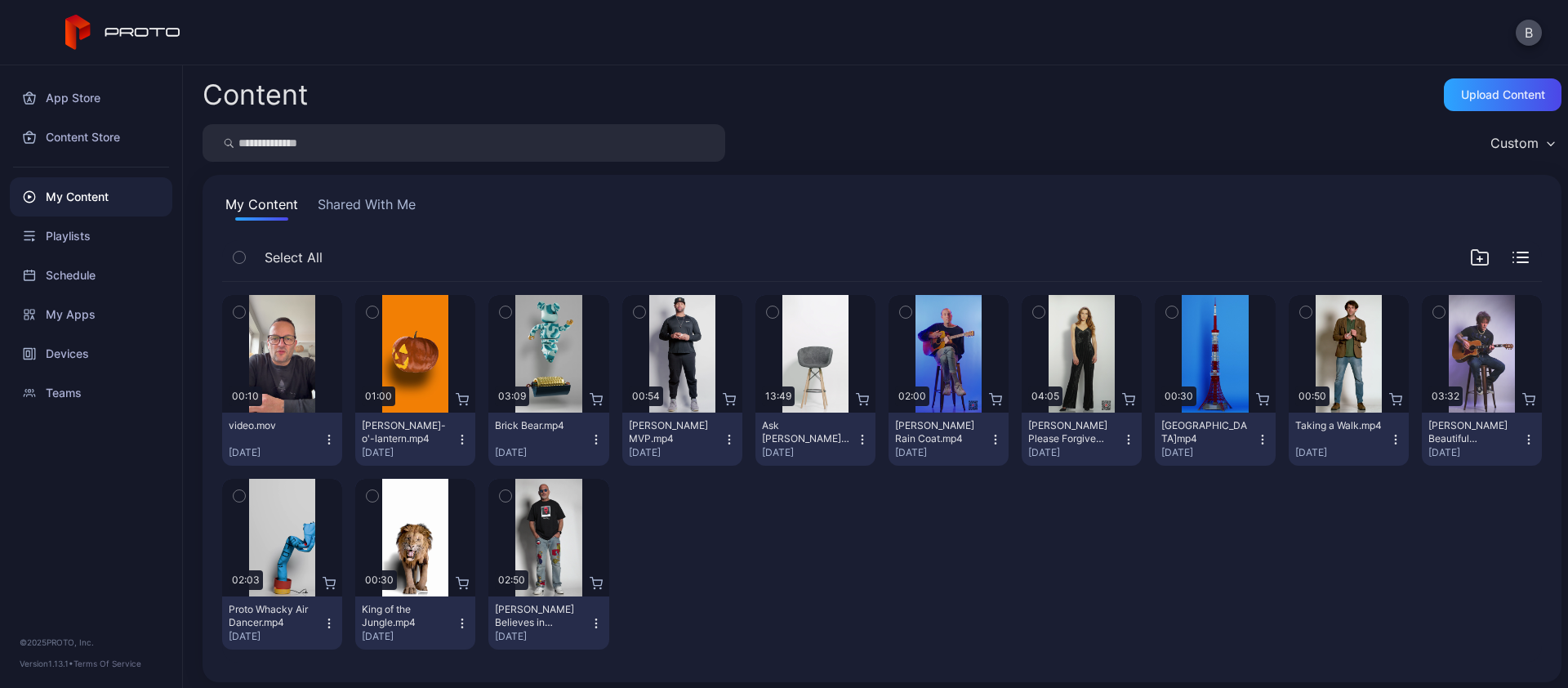
click at [371, 317] on icon "button" at bounding box center [373, 312] width 12 height 18
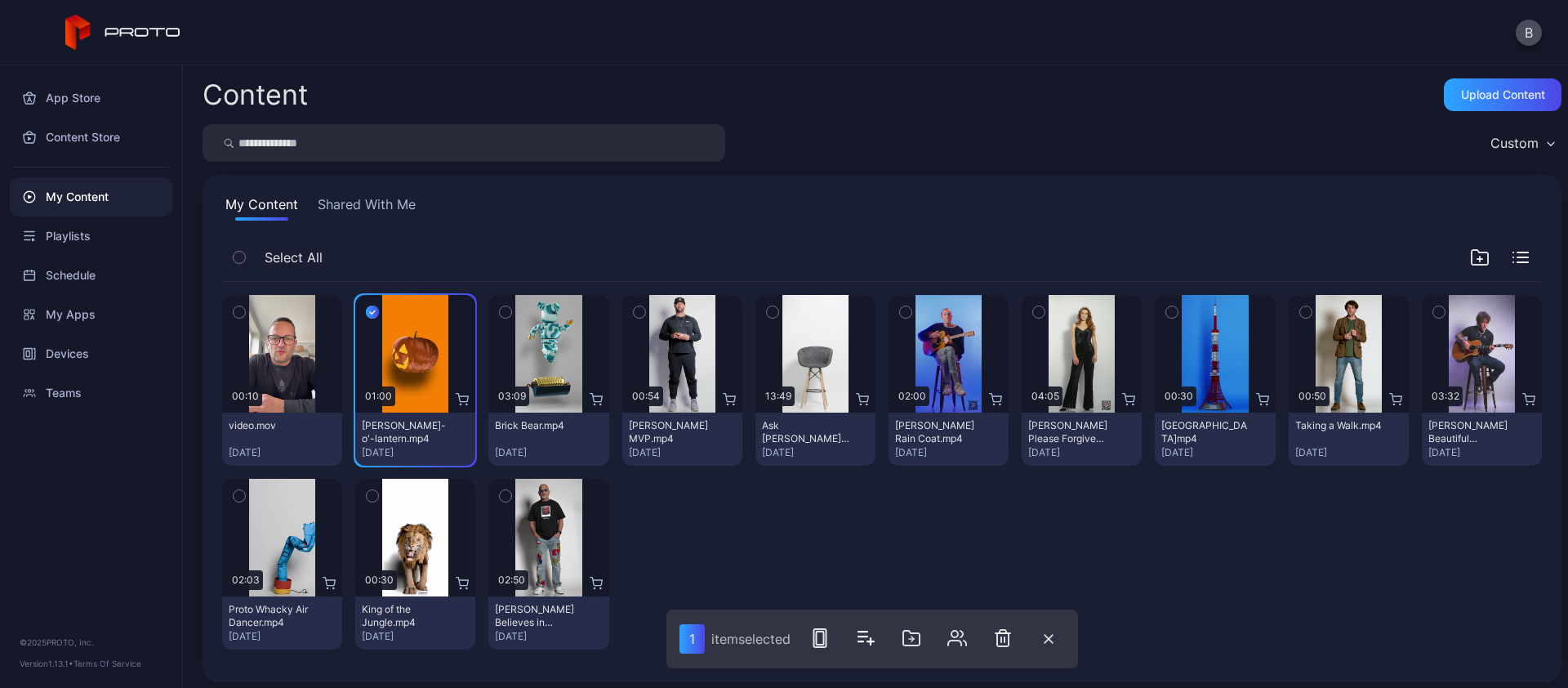
click at [239, 496] on icon "button" at bounding box center [240, 496] width 12 height 18
click at [370, 315] on icon "button" at bounding box center [372, 312] width 13 height 18
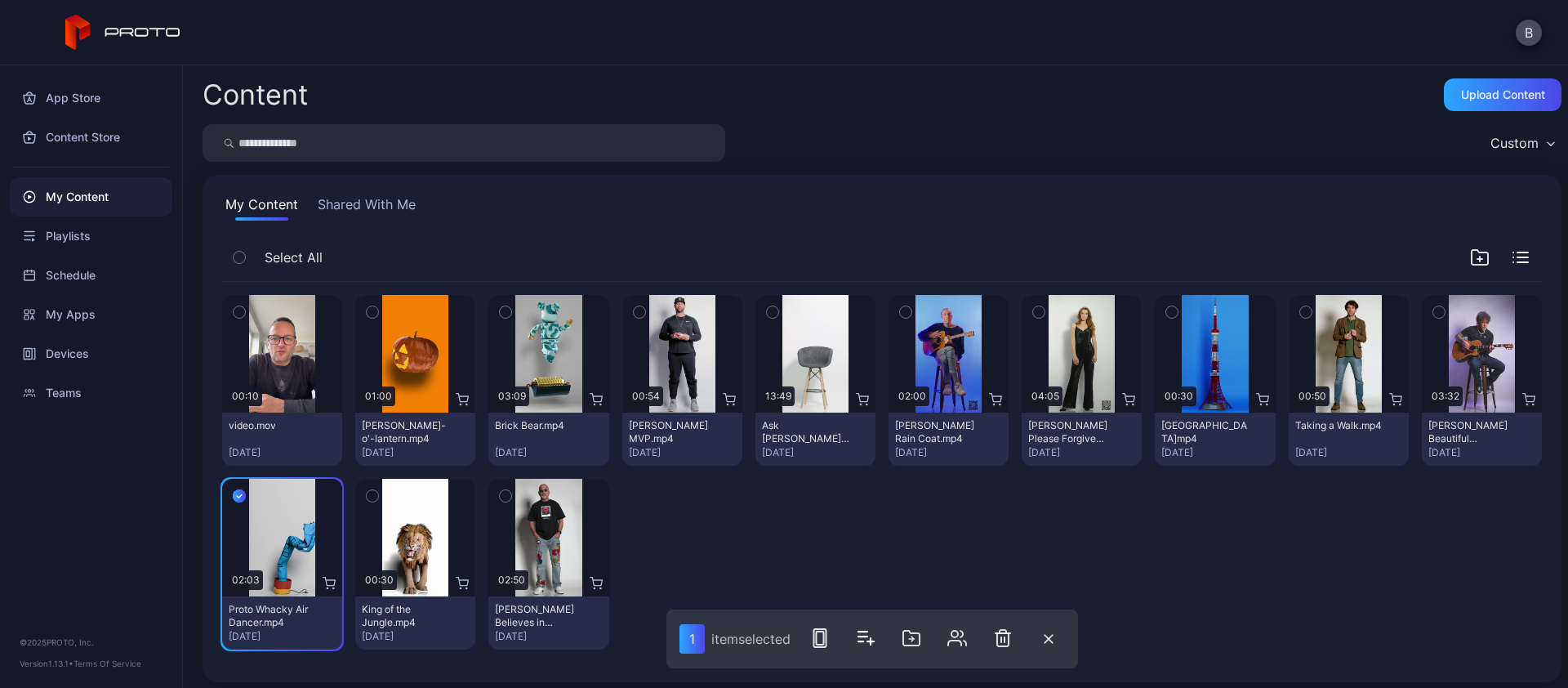
click at [1498, 138] on div "Custom" at bounding box center [1514, 143] width 48 height 17
click at [1060, 91] on div "Content Upload Content" at bounding box center [881, 94] width 1359 height 33
click at [80, 239] on div "Playlists" at bounding box center [91, 236] width 163 height 39
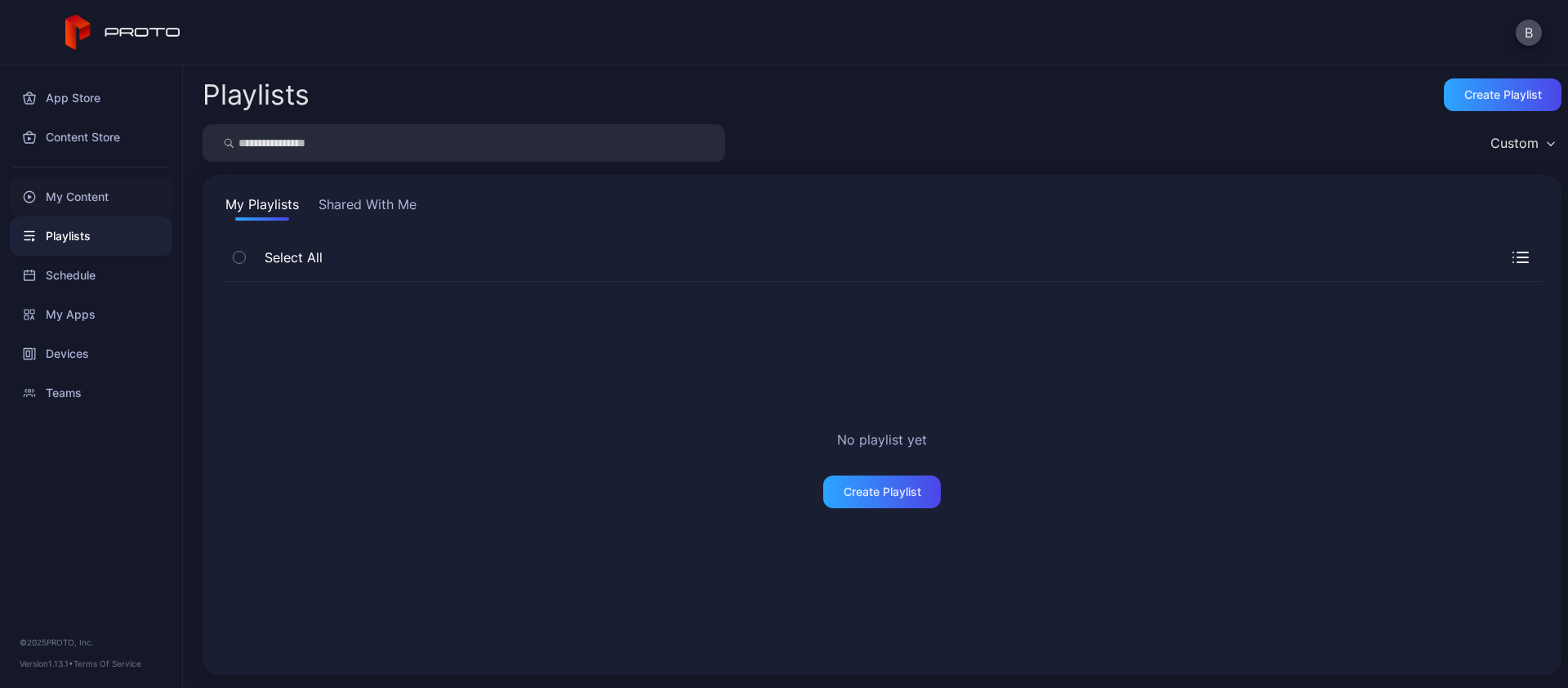
click at [79, 200] on div "My Content" at bounding box center [91, 197] width 163 height 39
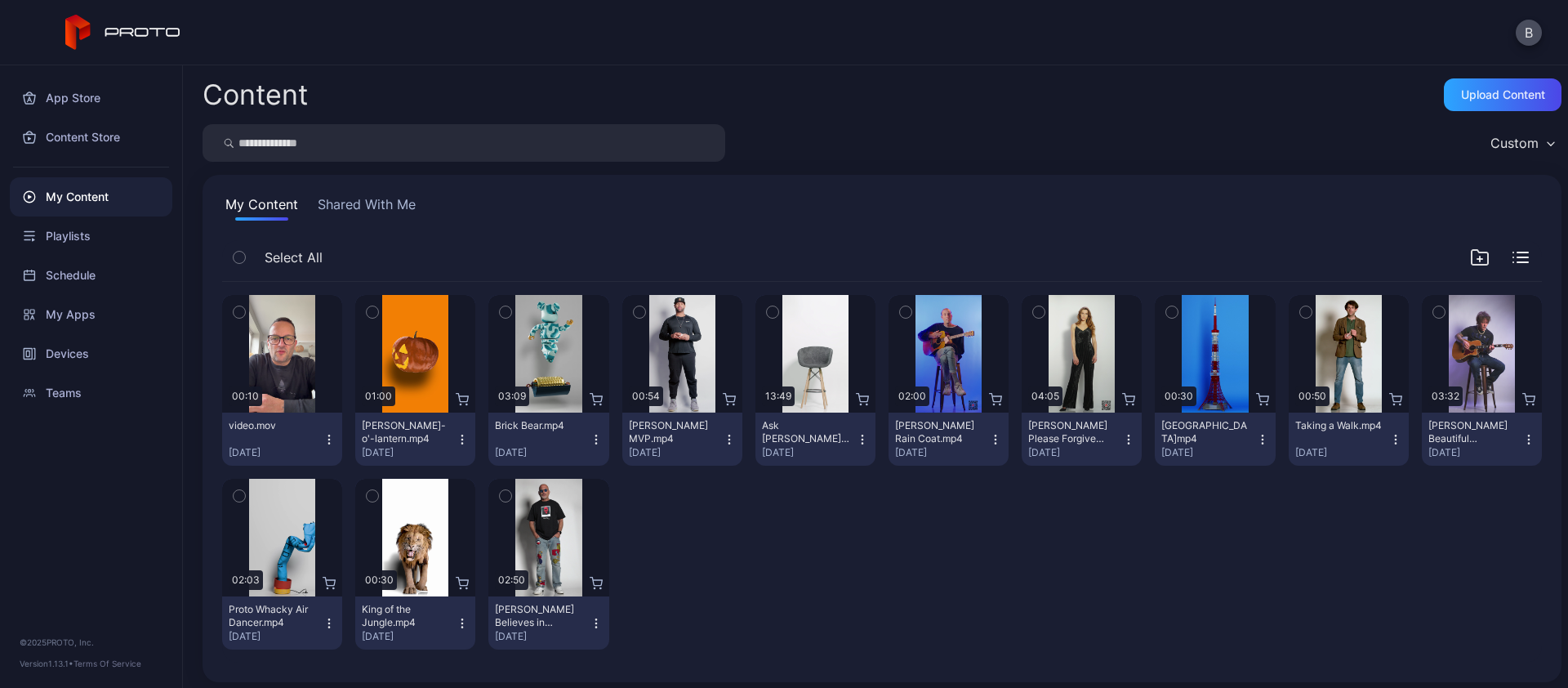
click at [324, 437] on icon "button" at bounding box center [329, 439] width 13 height 13
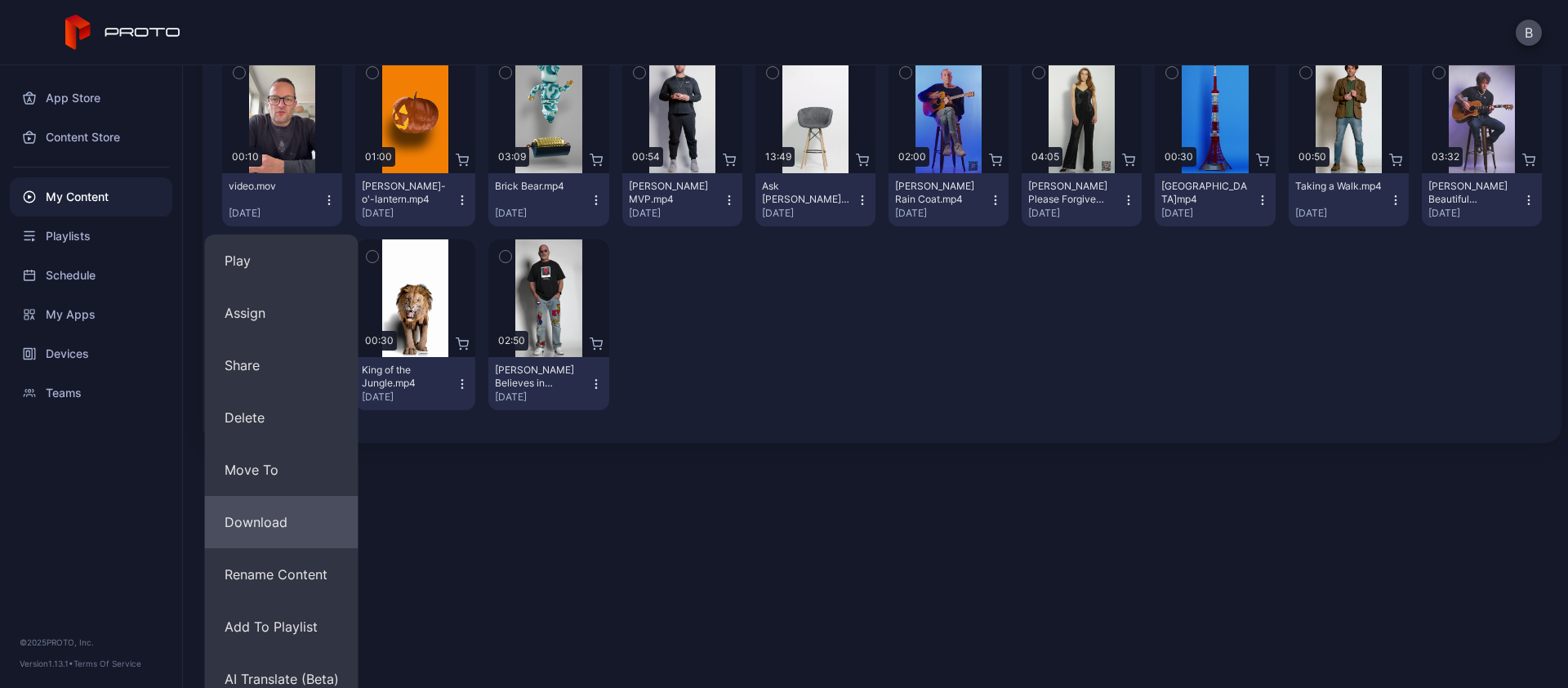
scroll to position [257, 0]
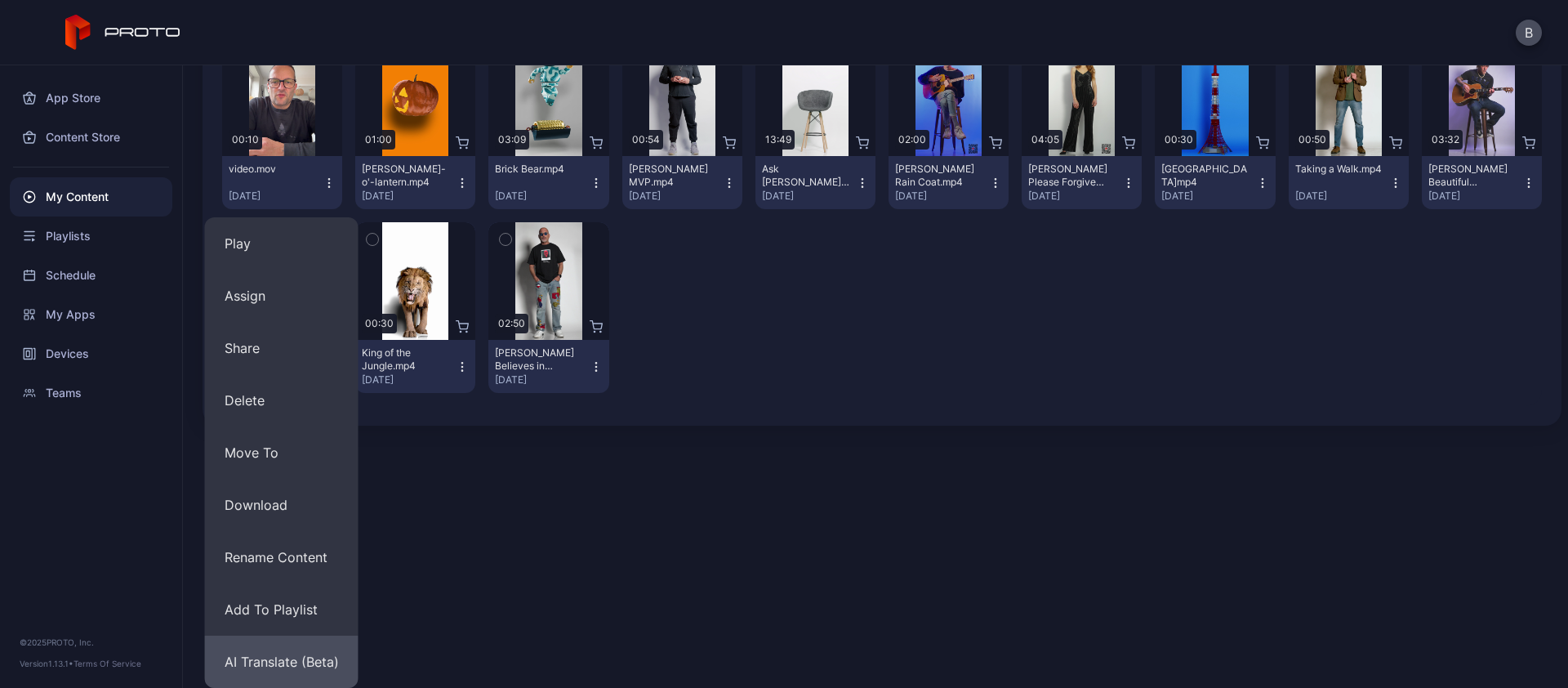
click at [294, 658] on button "AI Translate (Beta)" at bounding box center [282, 661] width 154 height 52
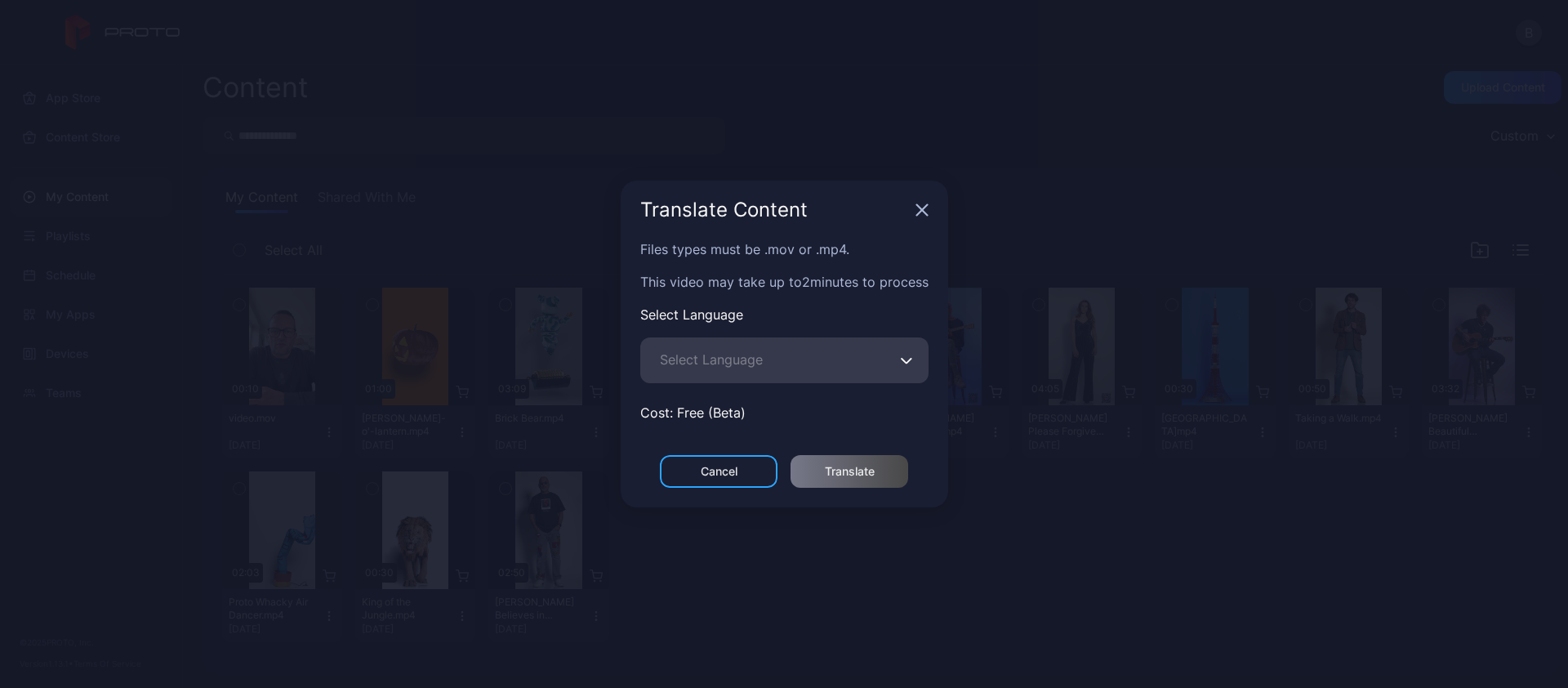
click at [760, 353] on span "Select Language" at bounding box center [711, 359] width 103 height 20
click at [760, 353] on input "Select Language" at bounding box center [784, 360] width 288 height 45
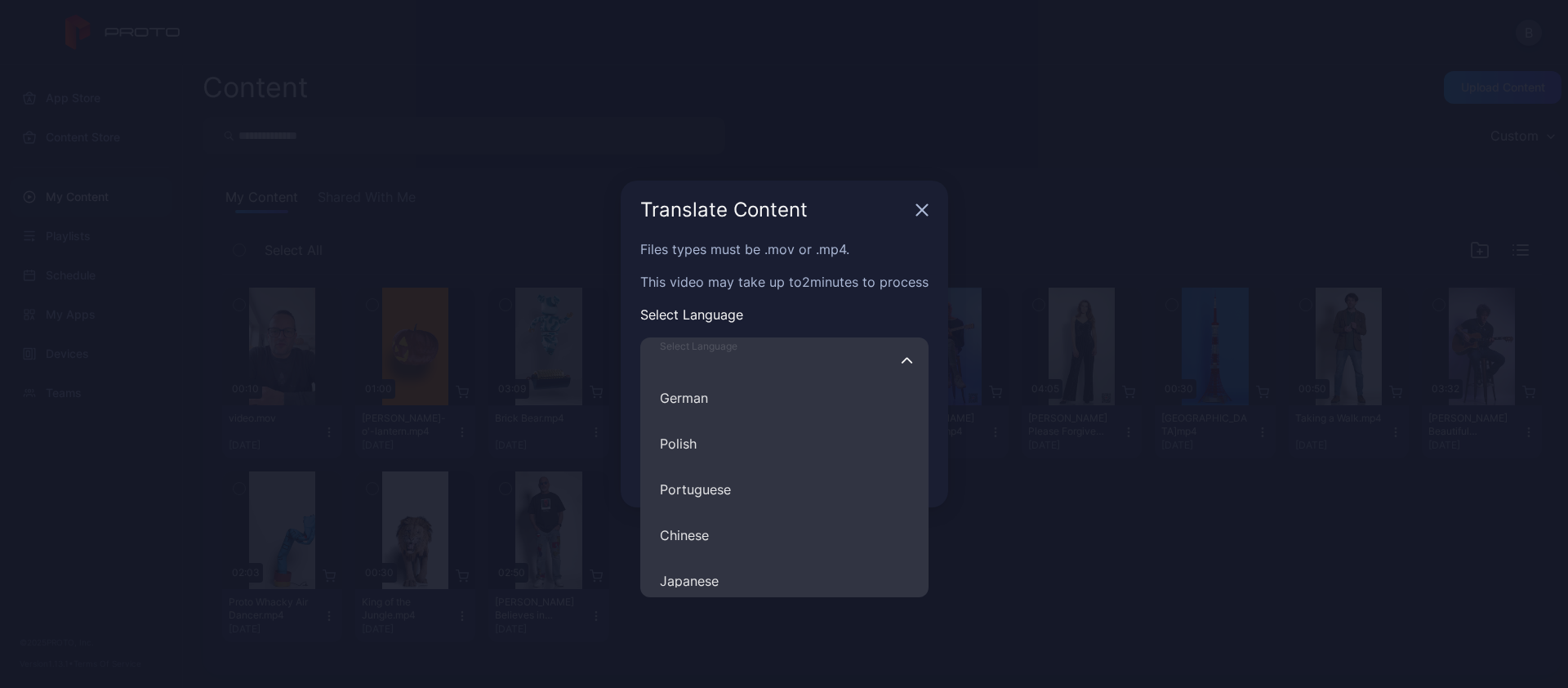
scroll to position [0, 0]
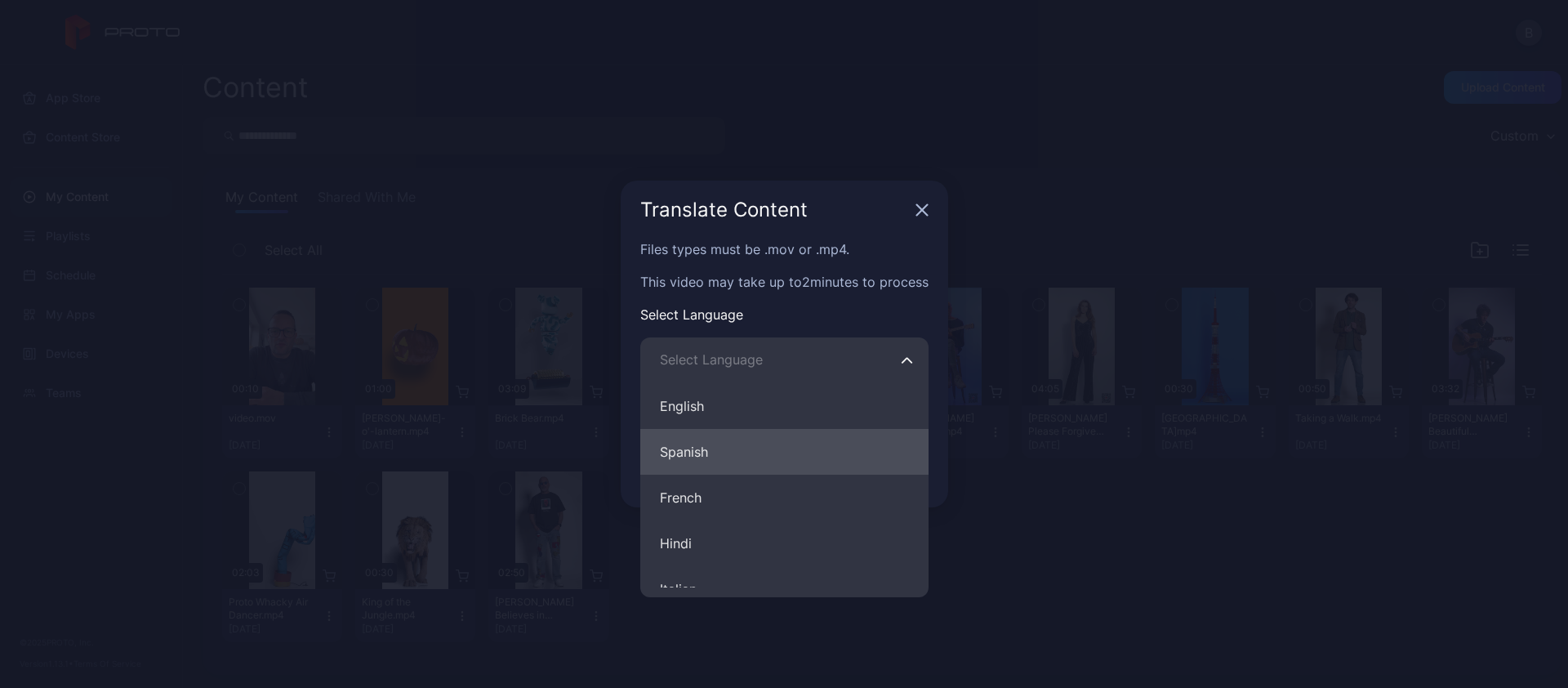
click at [731, 451] on button "Spanish" at bounding box center [784, 451] width 288 height 45
type input "*******"
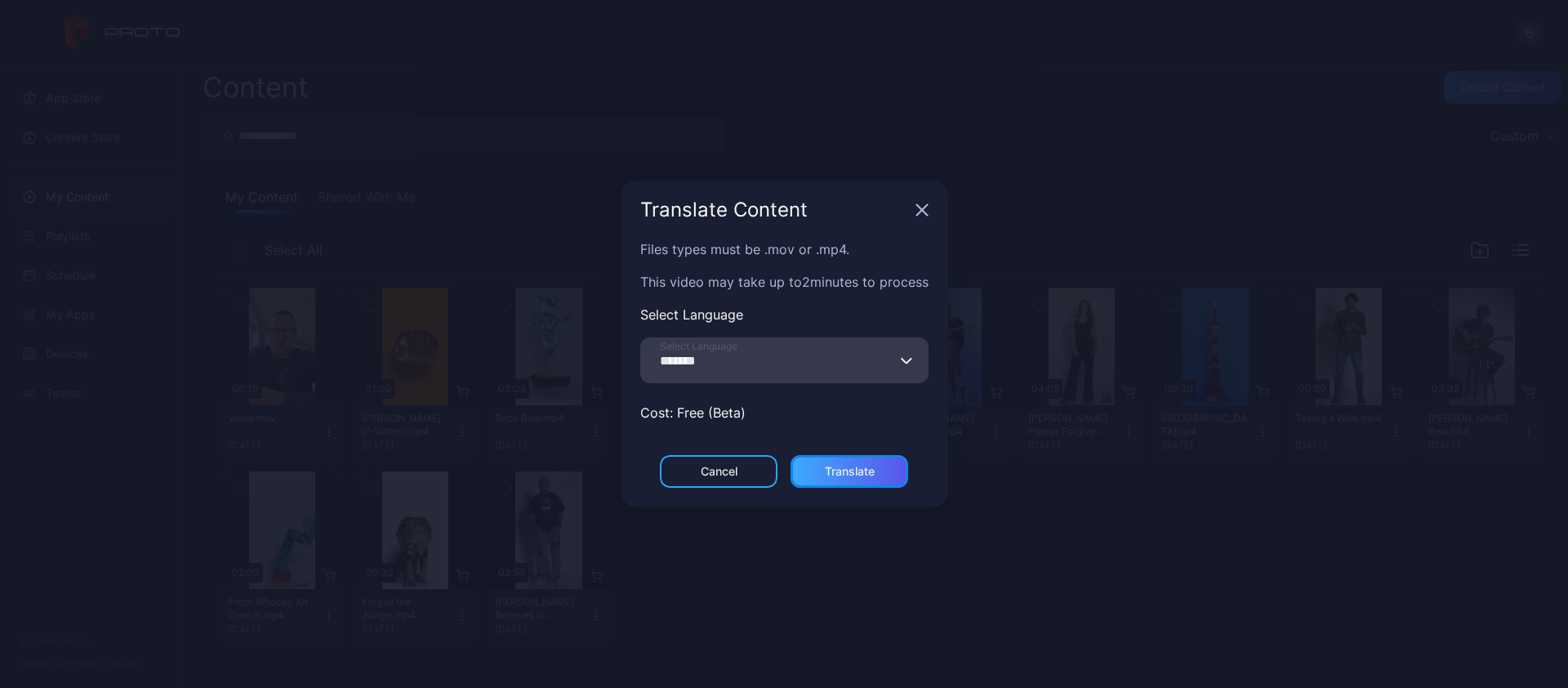
click at [859, 462] on div "Translate" at bounding box center [849, 471] width 117 height 33
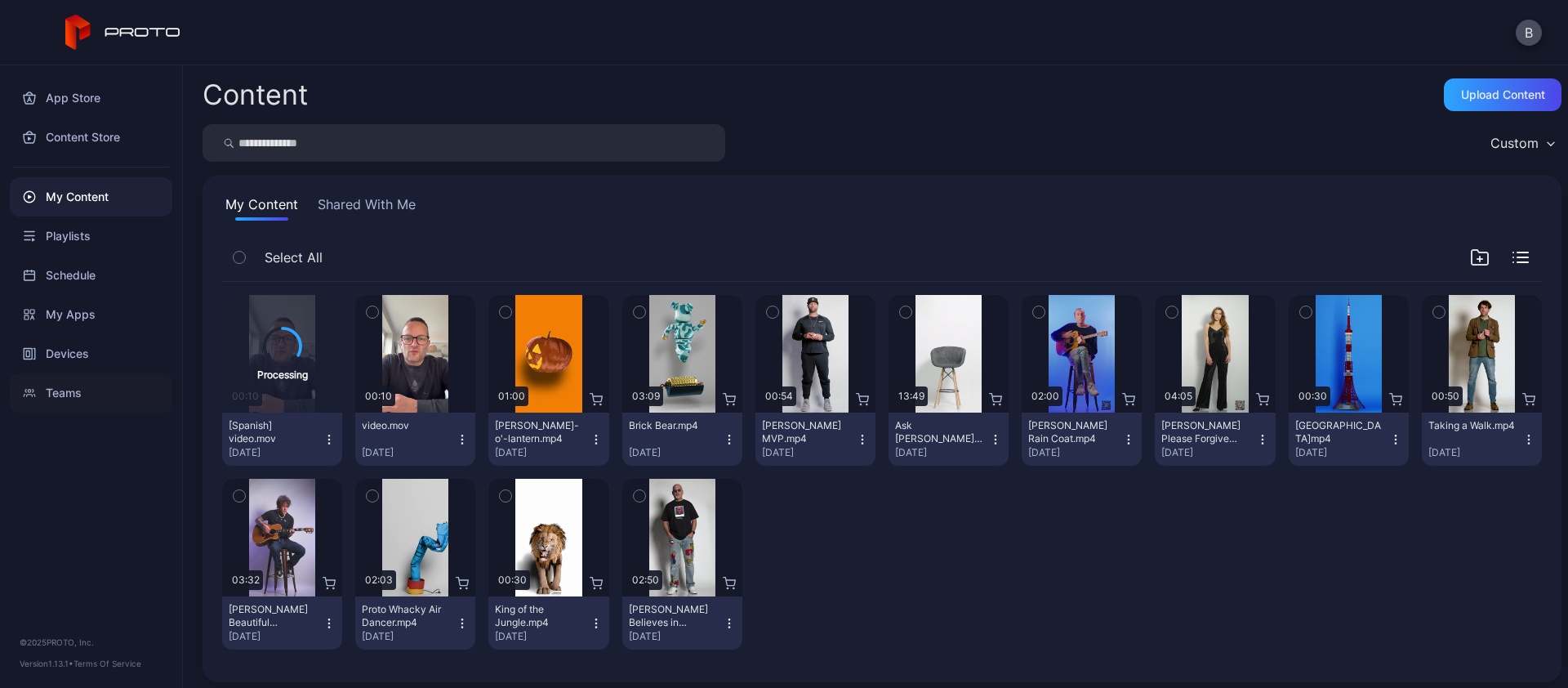
click at [73, 394] on div "Teams" at bounding box center [91, 393] width 163 height 39
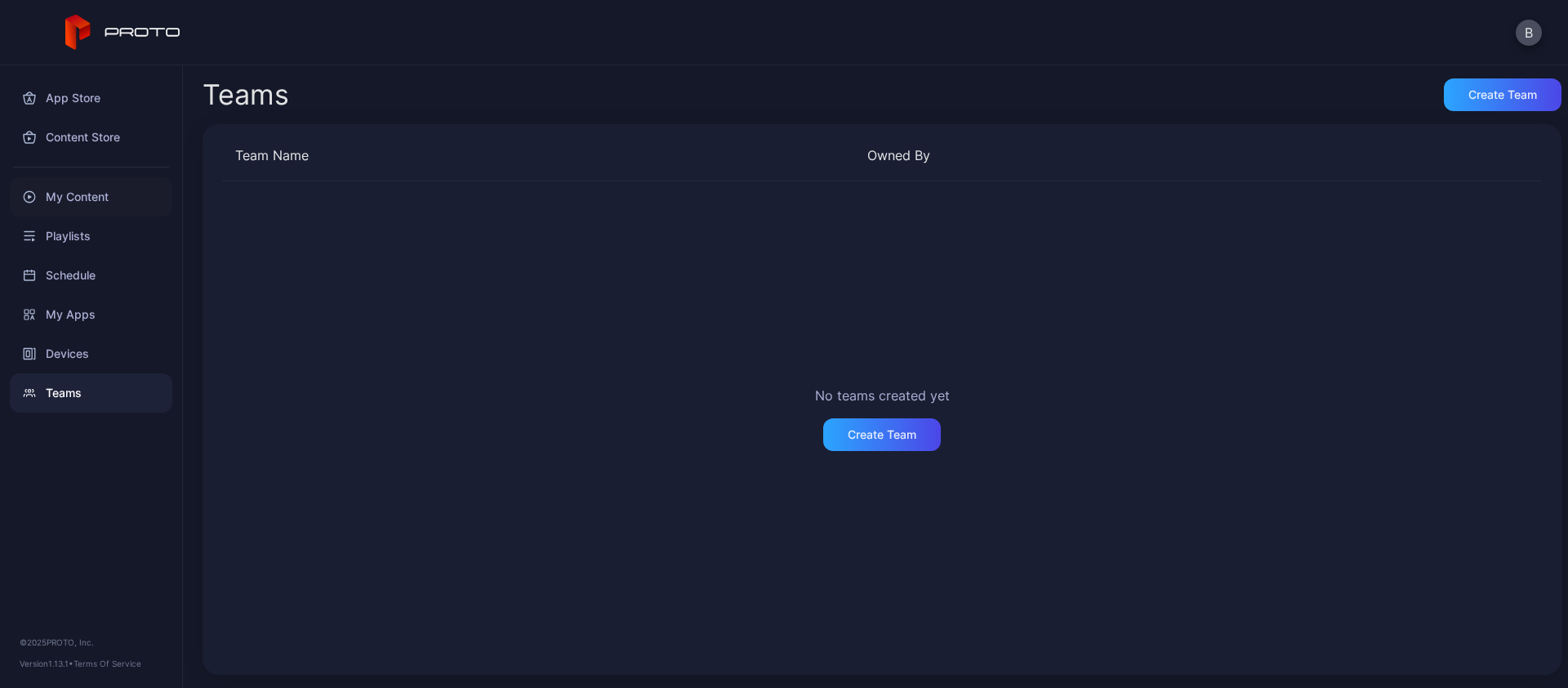
click at [83, 196] on div "My Content" at bounding box center [91, 197] width 163 height 39
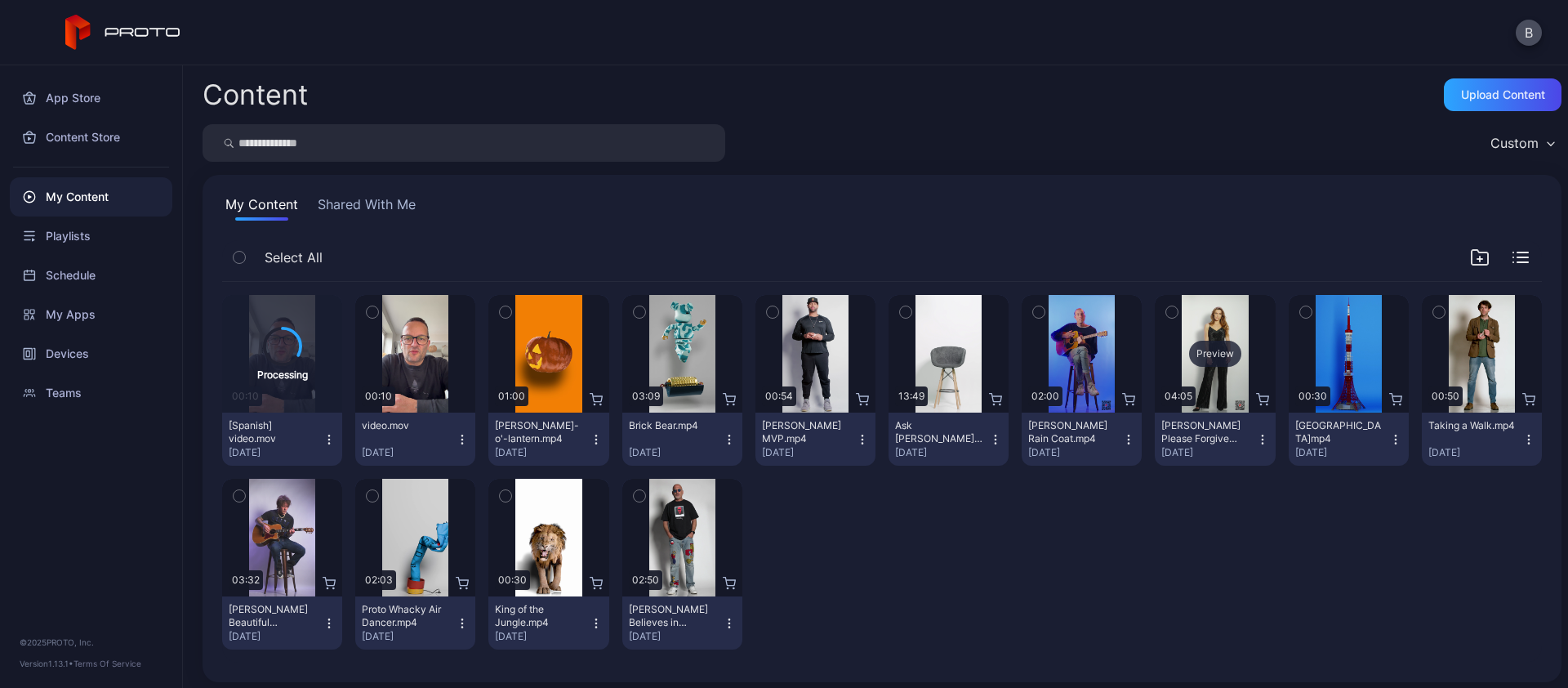
click at [1206, 350] on div "Preview" at bounding box center [1215, 353] width 52 height 26
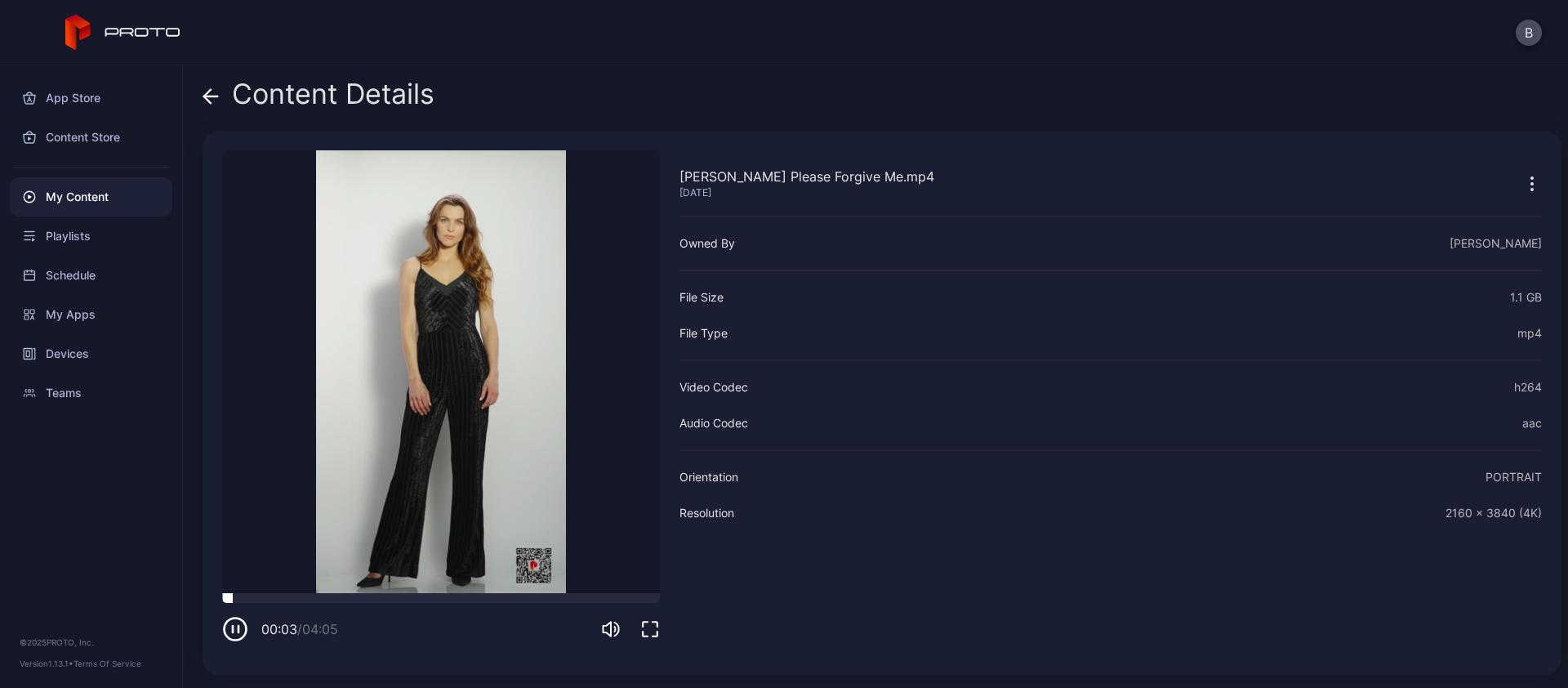
click at [323, 596] on div at bounding box center [441, 598] width 438 height 10
click at [210, 95] on icon at bounding box center [210, 96] width 17 height 17
